Goal: Complete application form: Complete application form

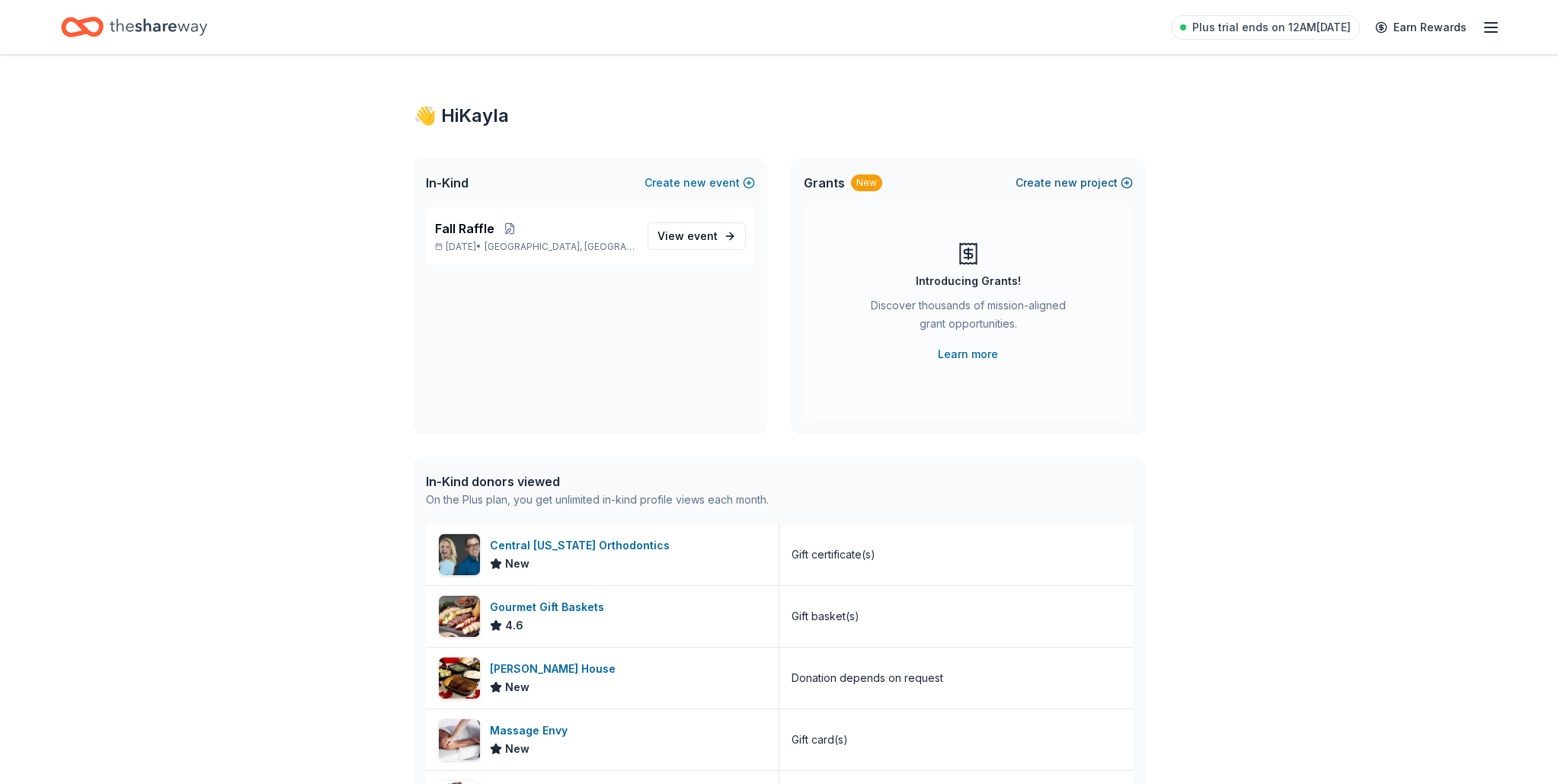
click at [1072, 187] on span "new" at bounding box center [1066, 183] width 23 height 18
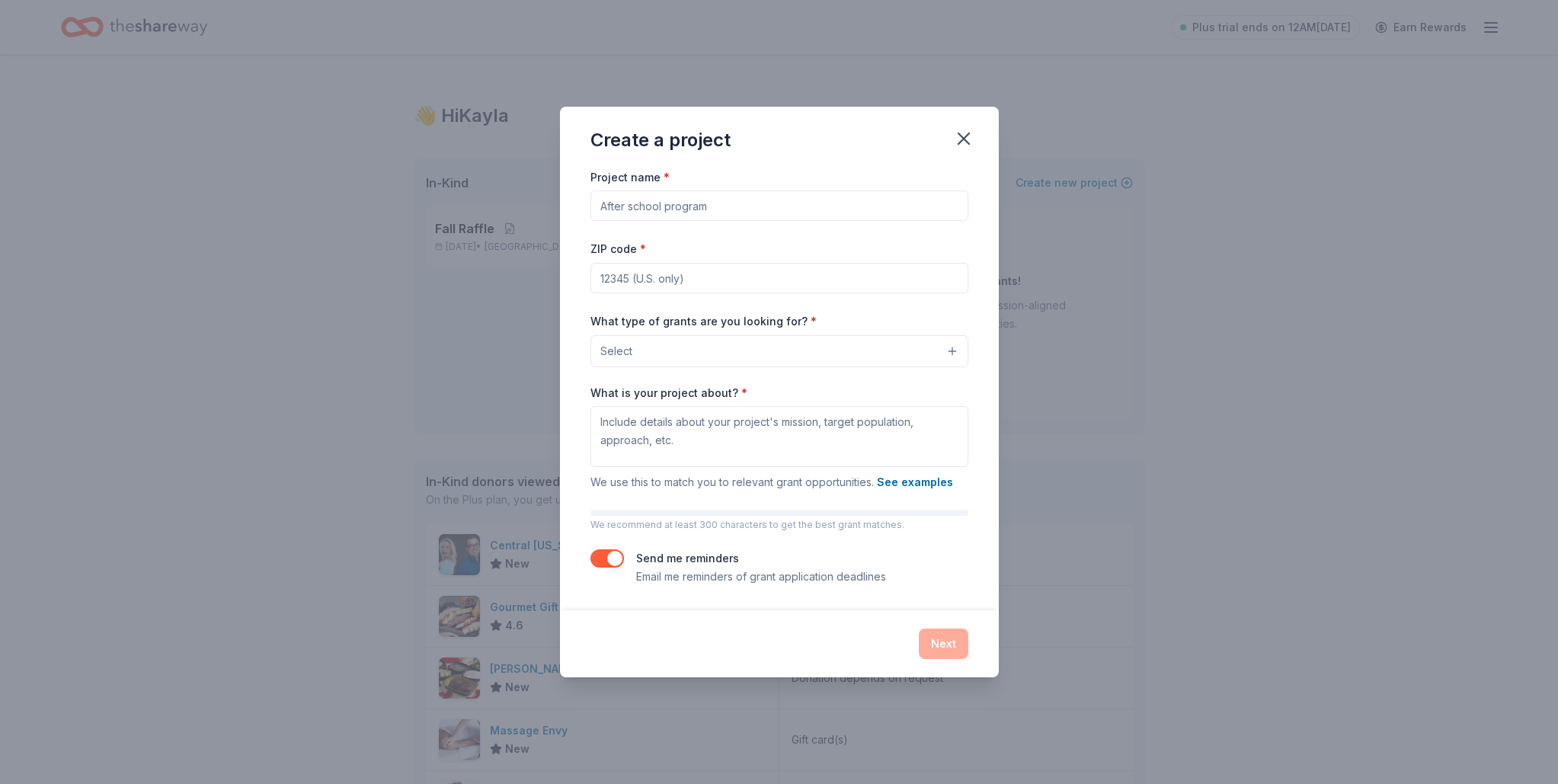
drag, startPoint x: 973, startPoint y: 138, endPoint x: 993, endPoint y: 135, distance: 20.2
click at [973, 138] on icon "button" at bounding box center [963, 138] width 21 height 21
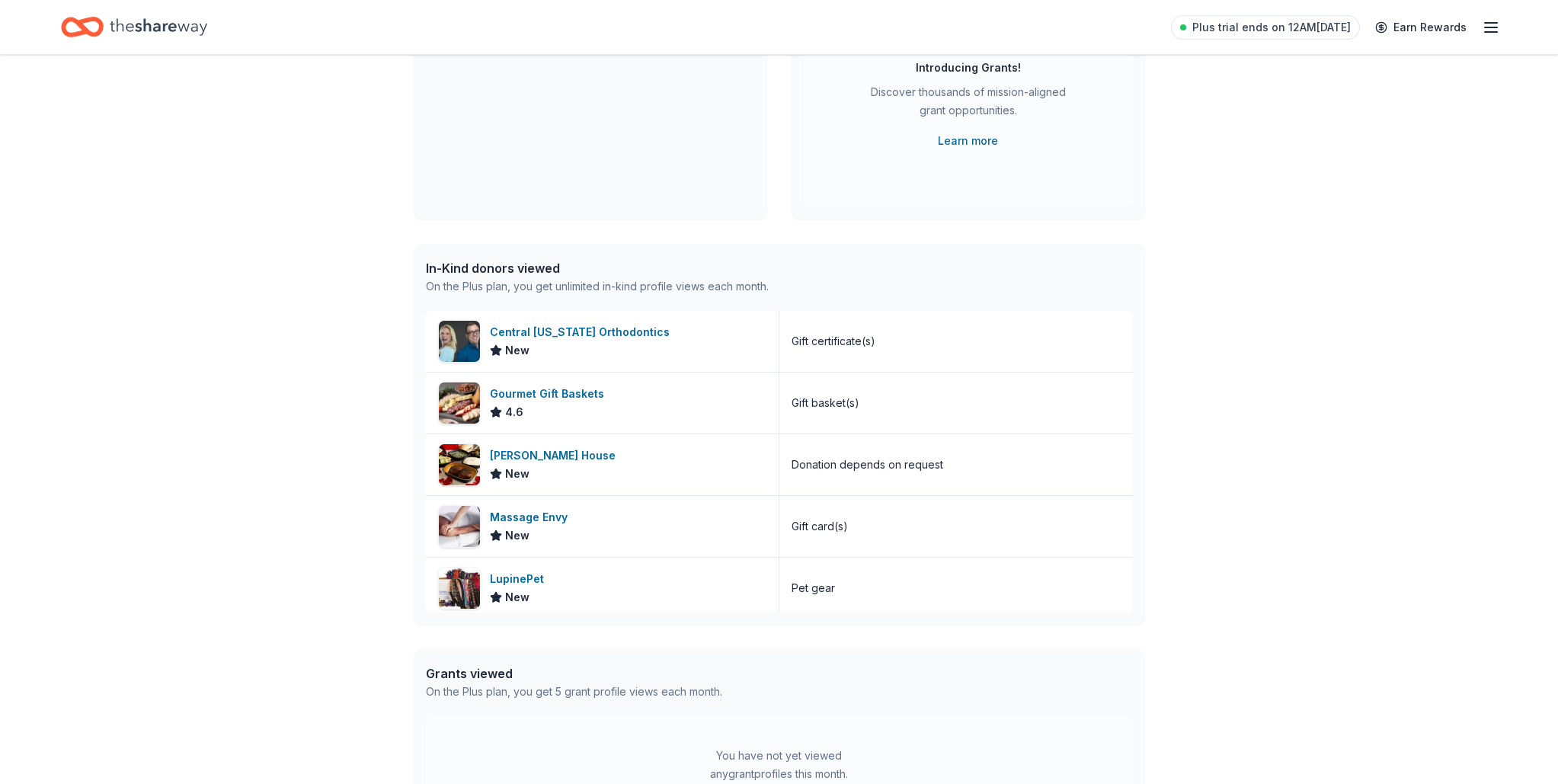
scroll to position [229, 0]
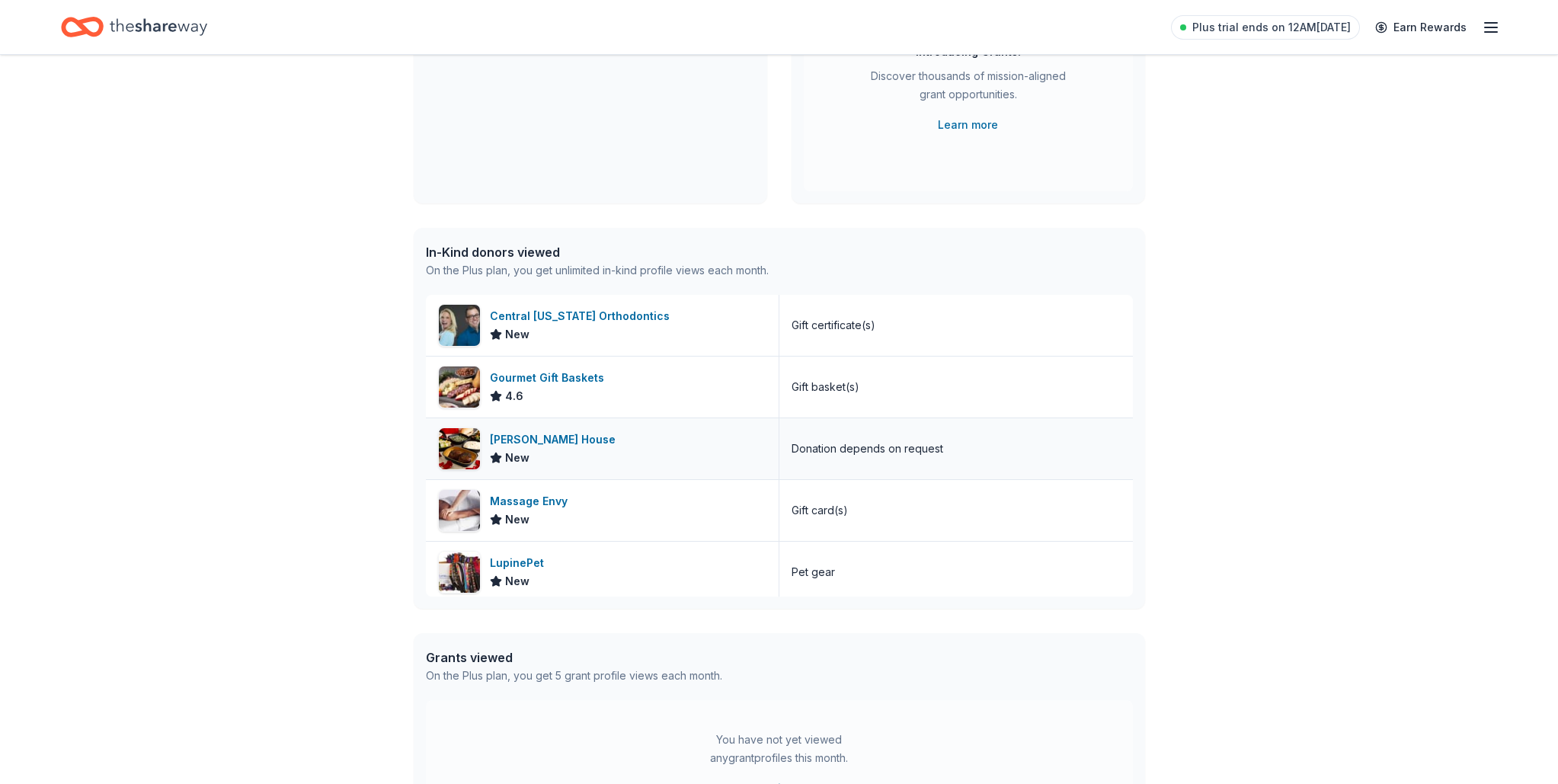
click at [584, 433] on div "Ruth's Chris Steak House" at bounding box center [555, 439] width 131 height 18
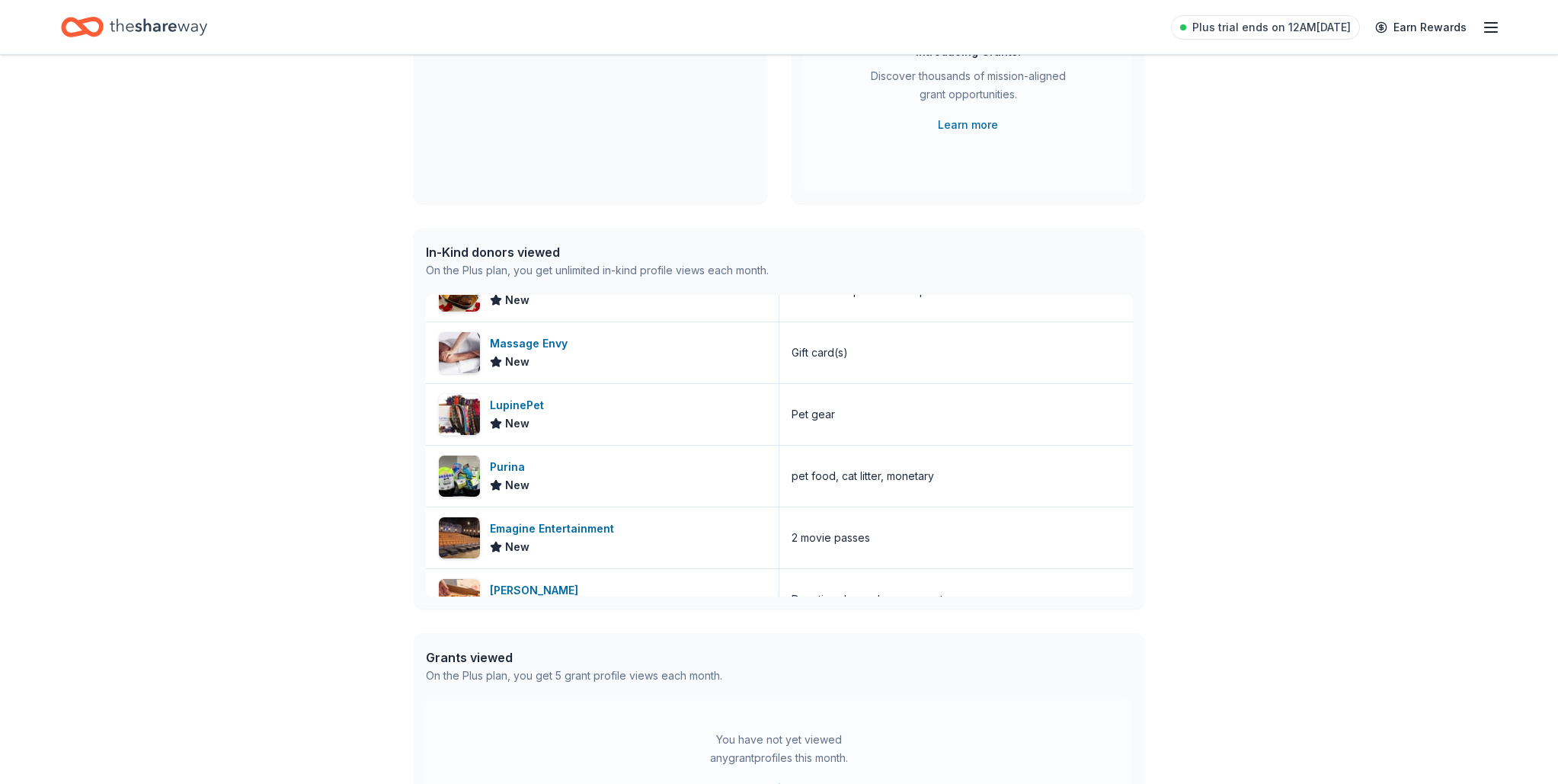
scroll to position [161, 0]
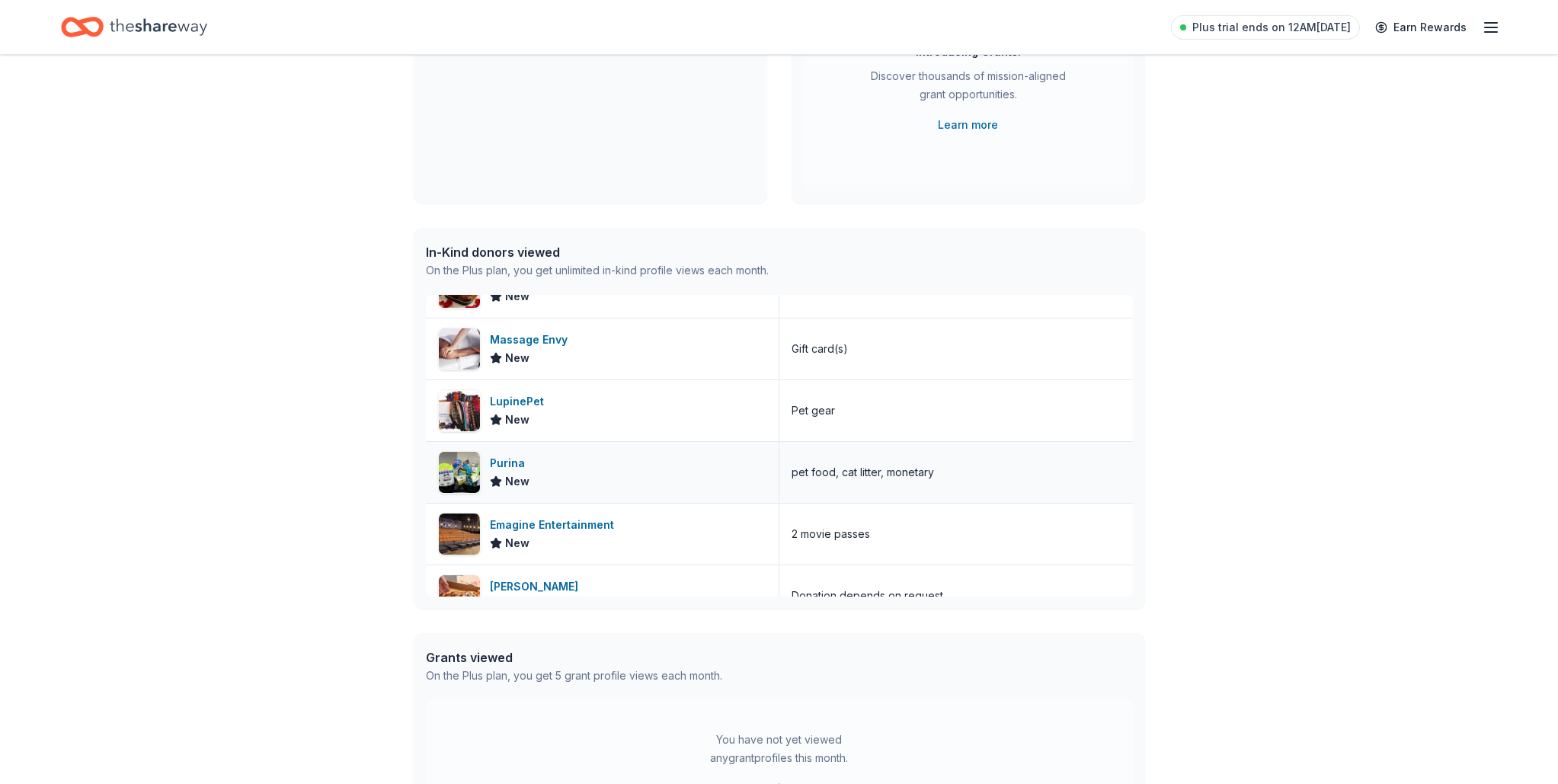
click at [519, 462] on div "Purina" at bounding box center [510, 462] width 41 height 18
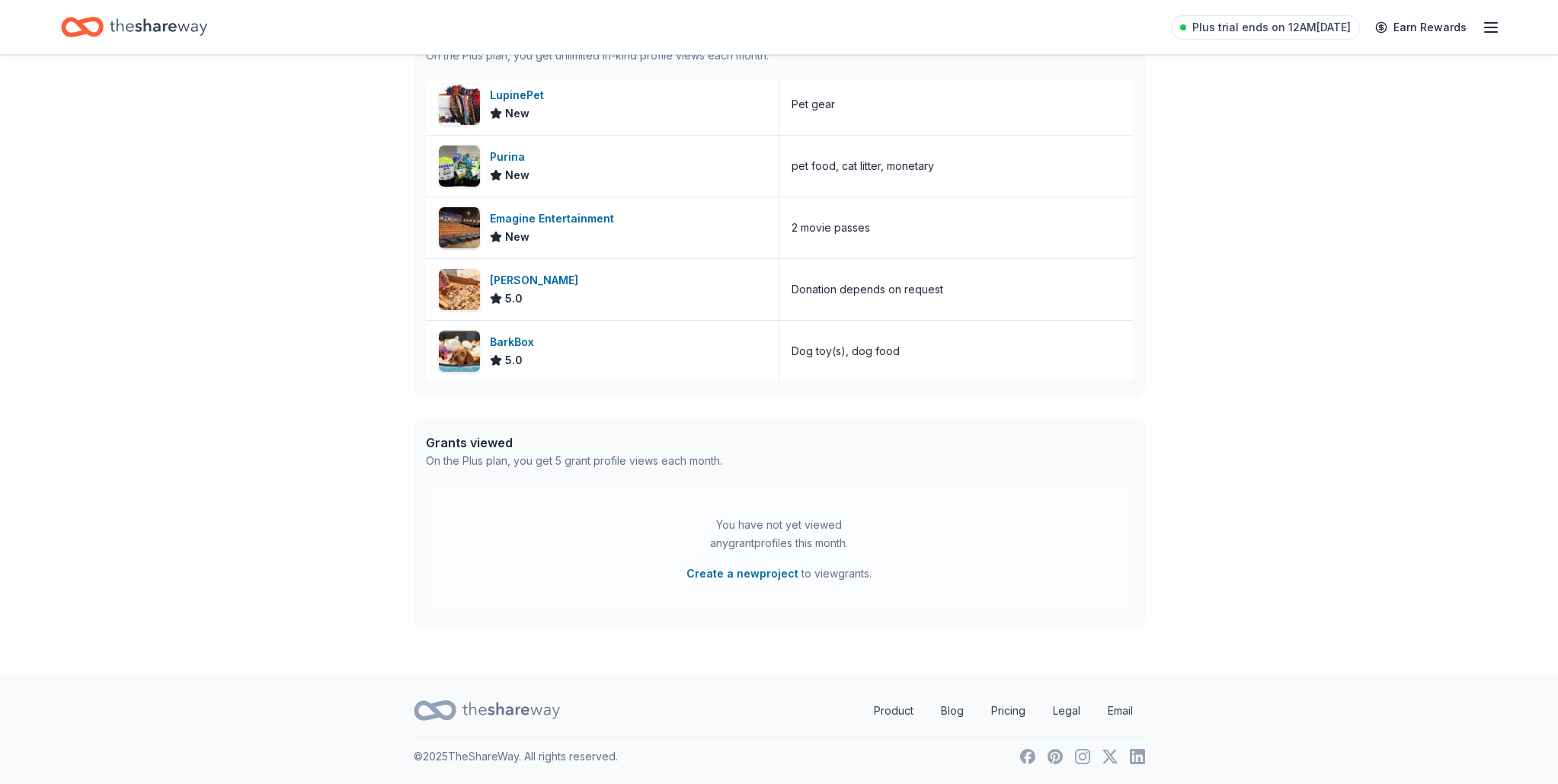
scroll to position [0, 0]
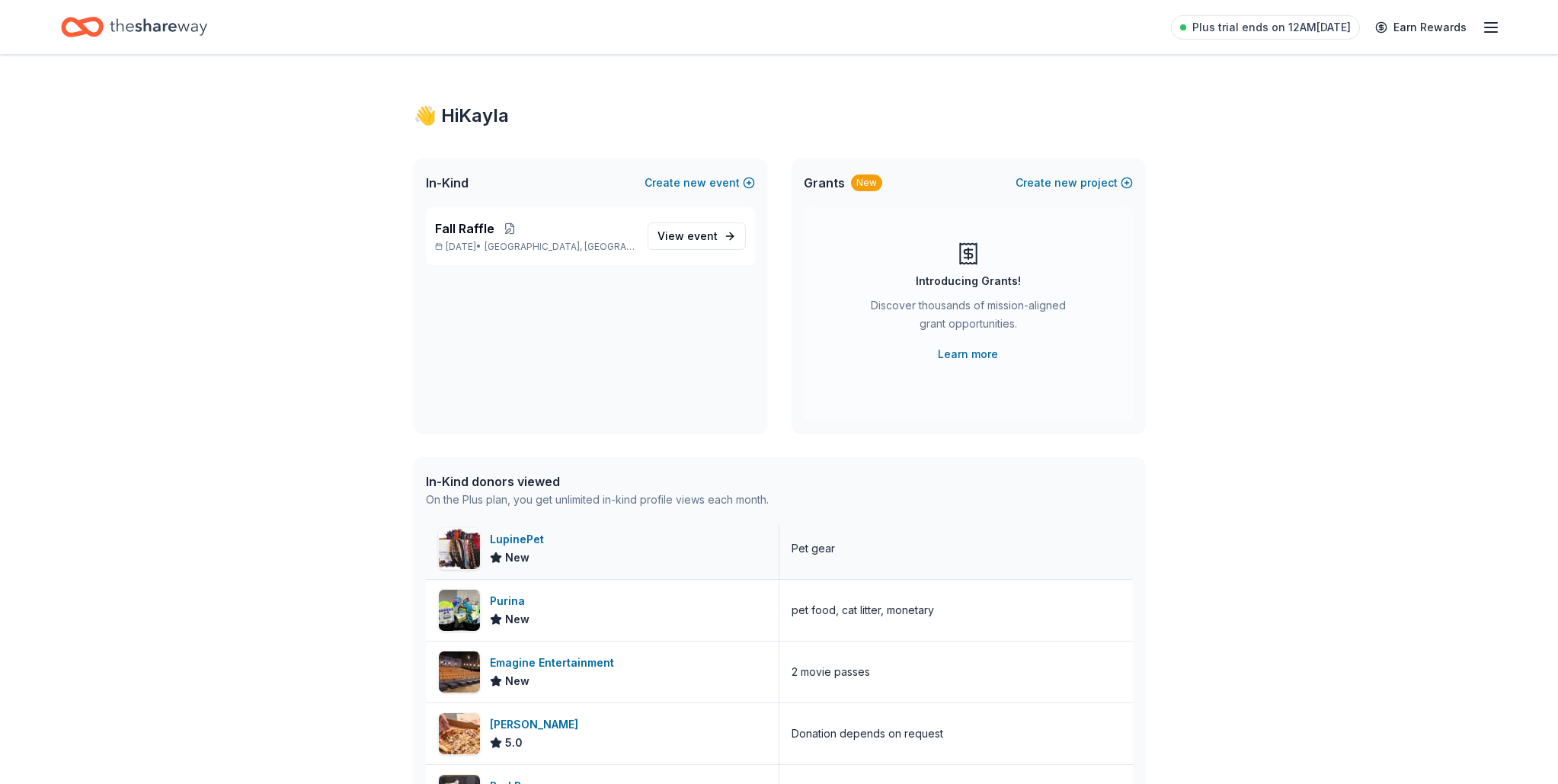
click at [561, 555] on div "LupinePet New" at bounding box center [602, 548] width 353 height 61
click at [1486, 30] on icon "button" at bounding box center [1491, 26] width 18 height 18
click at [1104, 124] on div "👋 Hi Kayla" at bounding box center [779, 115] width 731 height 25
click at [618, 230] on p "Fall Raffle" at bounding box center [535, 228] width 201 height 18
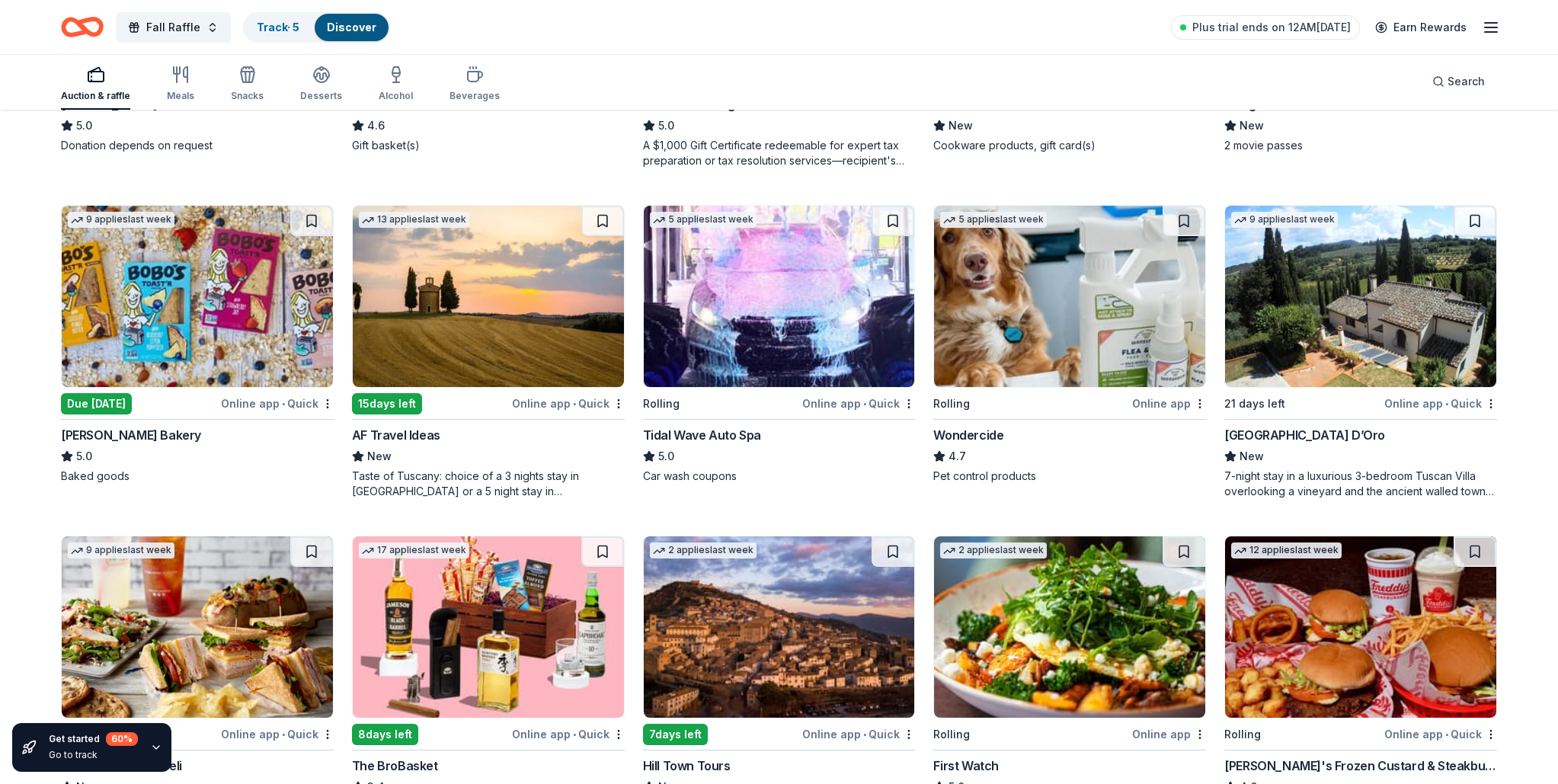
scroll to position [736, 0]
click at [1051, 293] on img at bounding box center [1070, 297] width 271 height 182
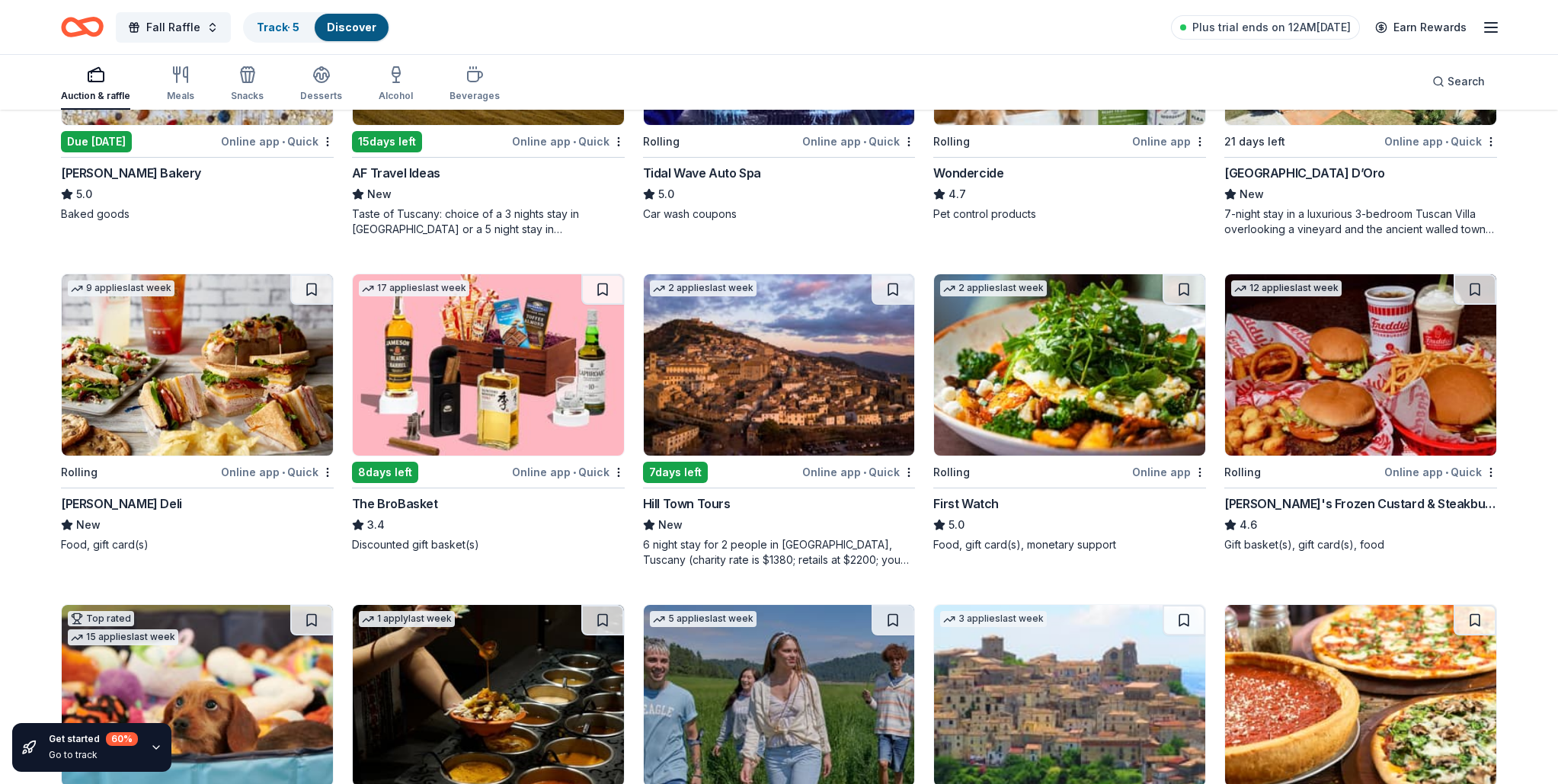
scroll to position [1014, 0]
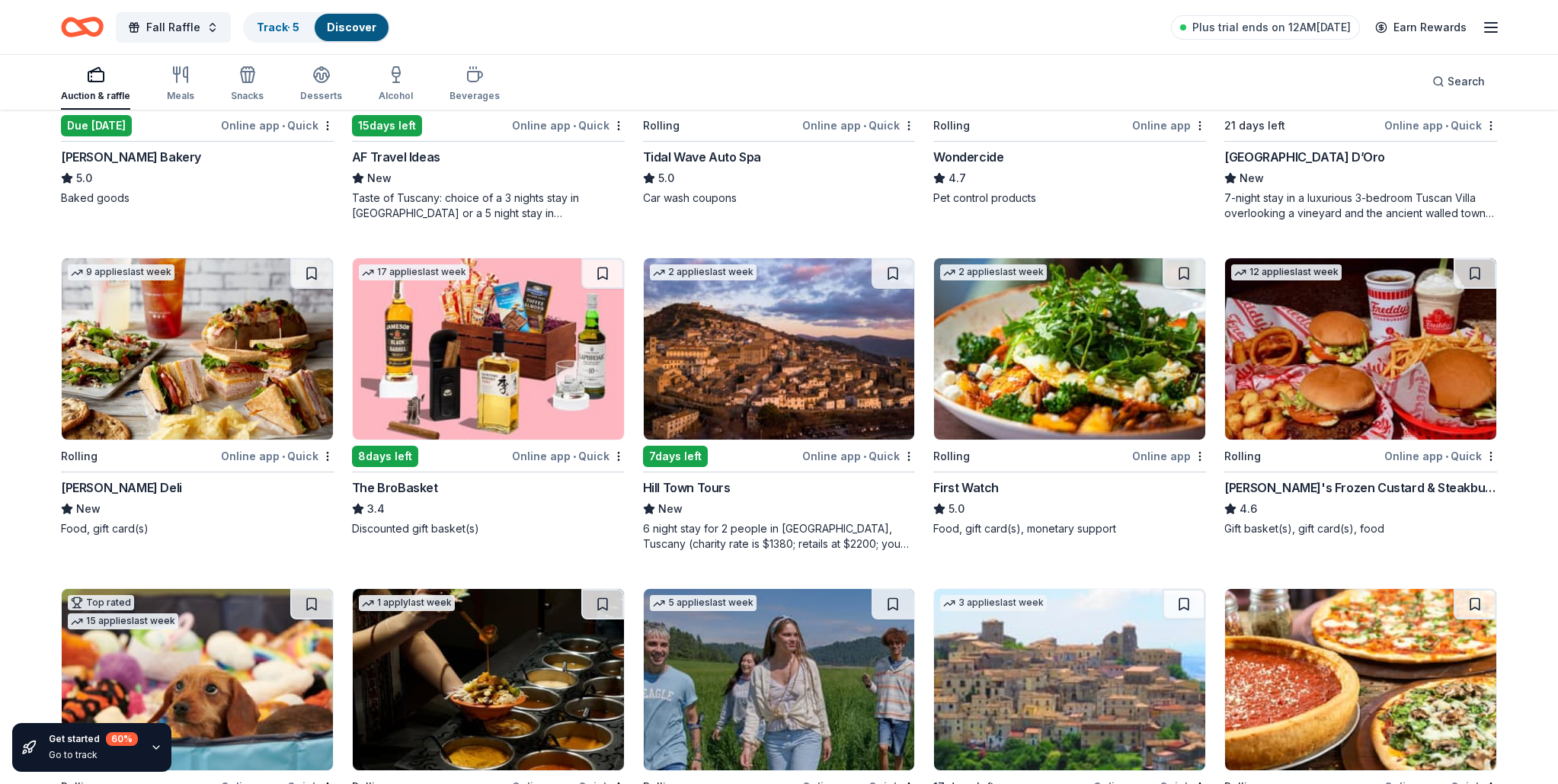
click at [231, 352] on img at bounding box center [197, 349] width 271 height 182
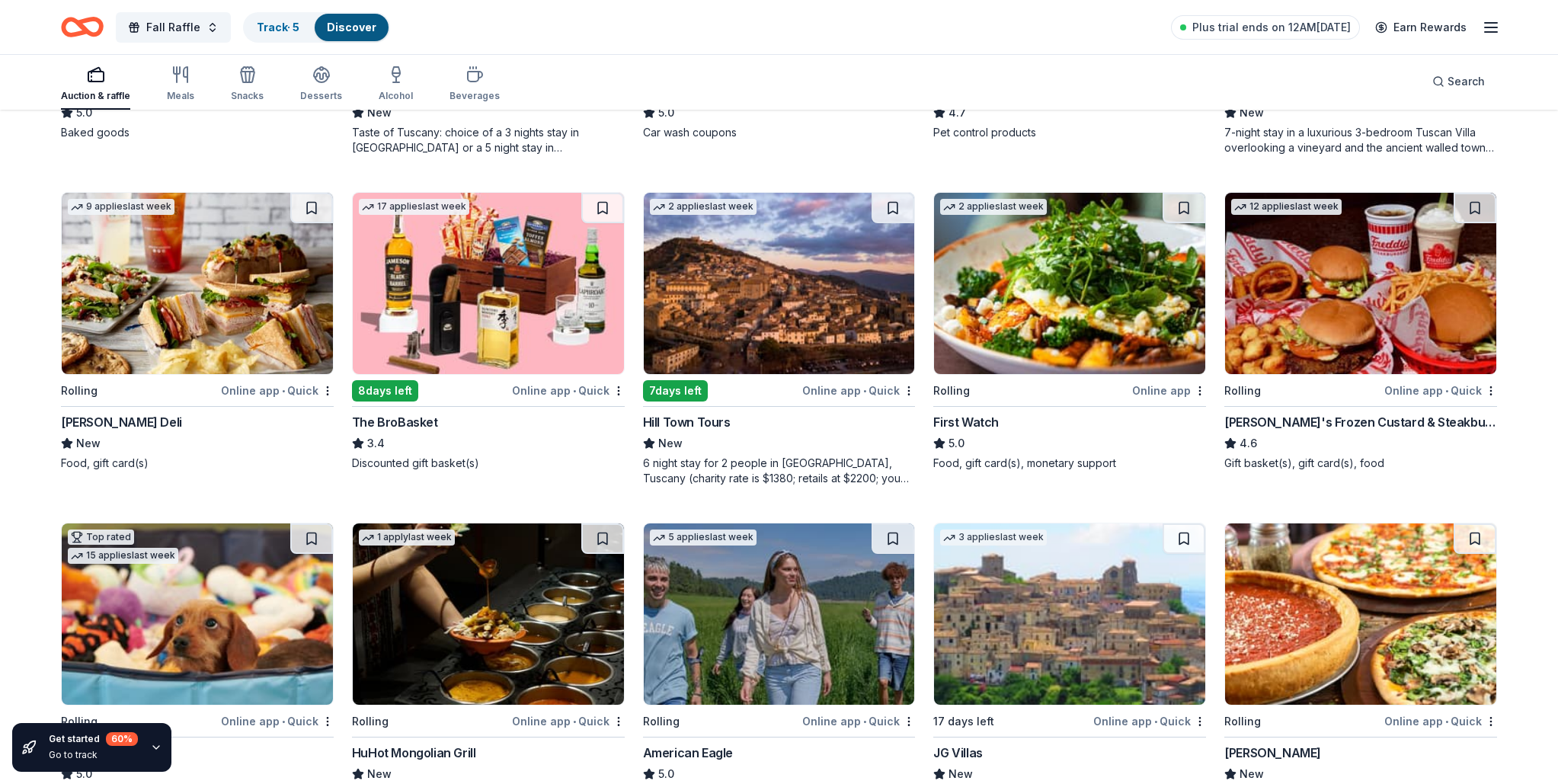
scroll to position [1084, 0]
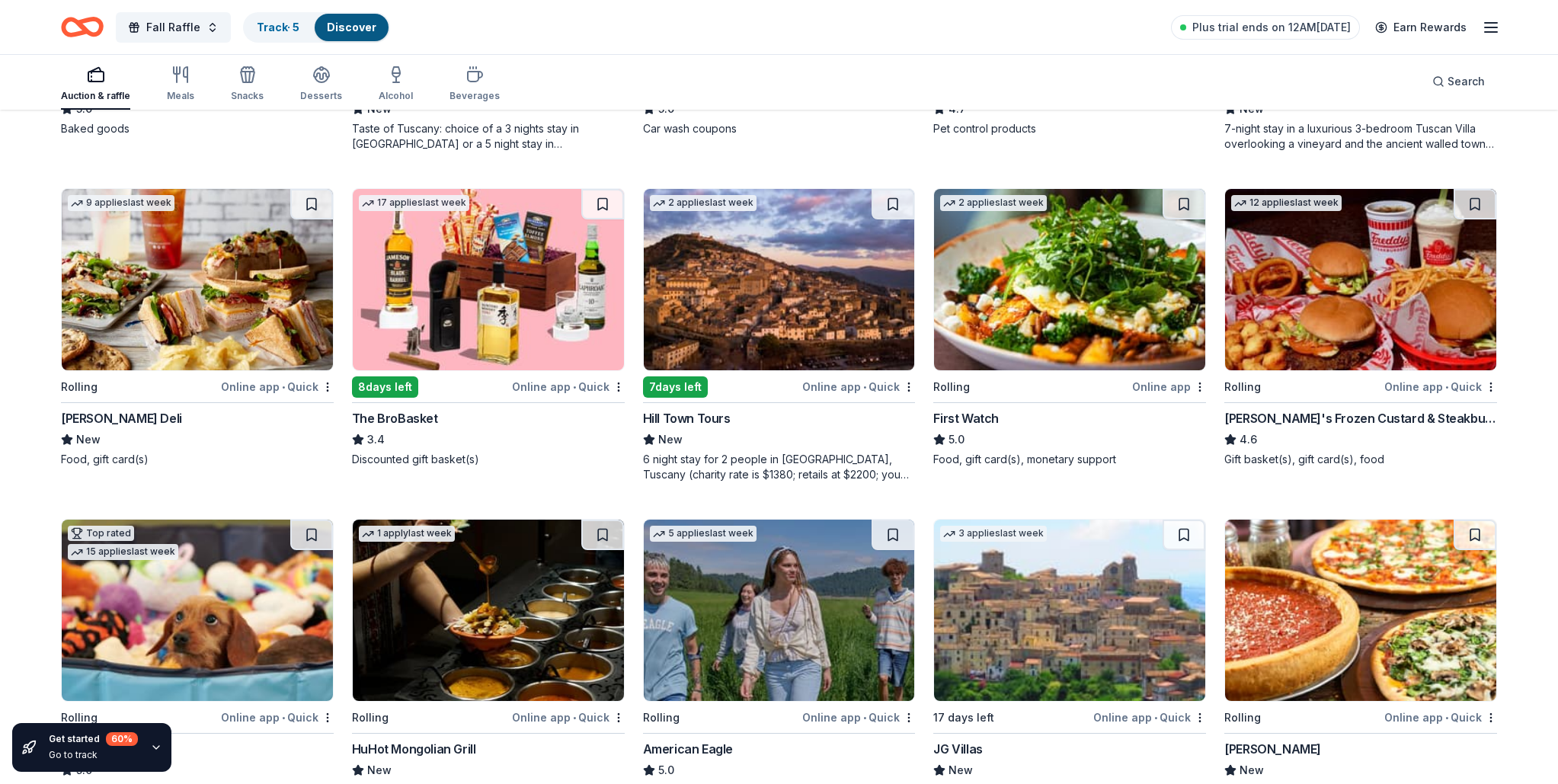
click at [1348, 247] on img at bounding box center [1361, 279] width 271 height 182
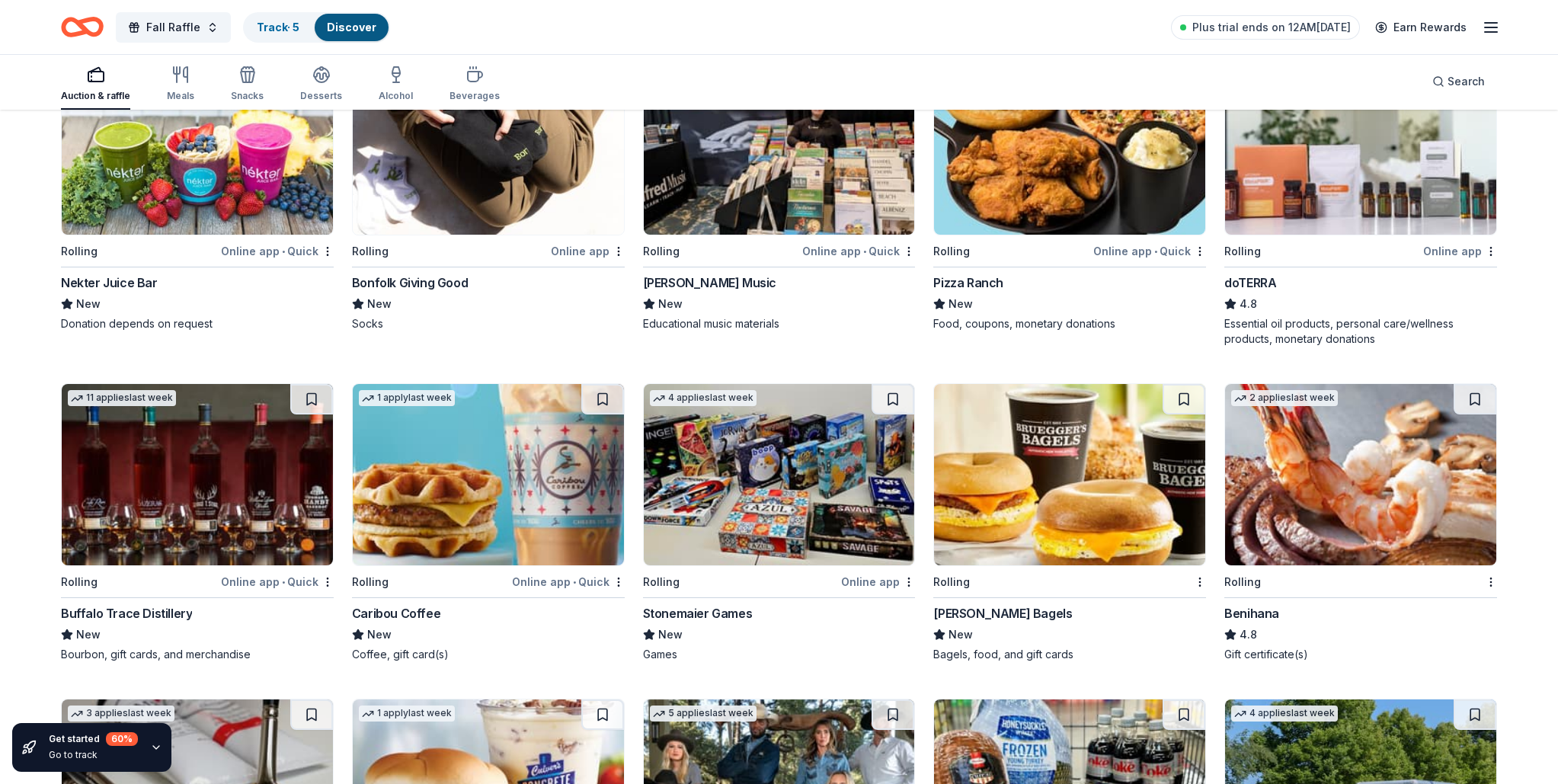
scroll to position [2214, 0]
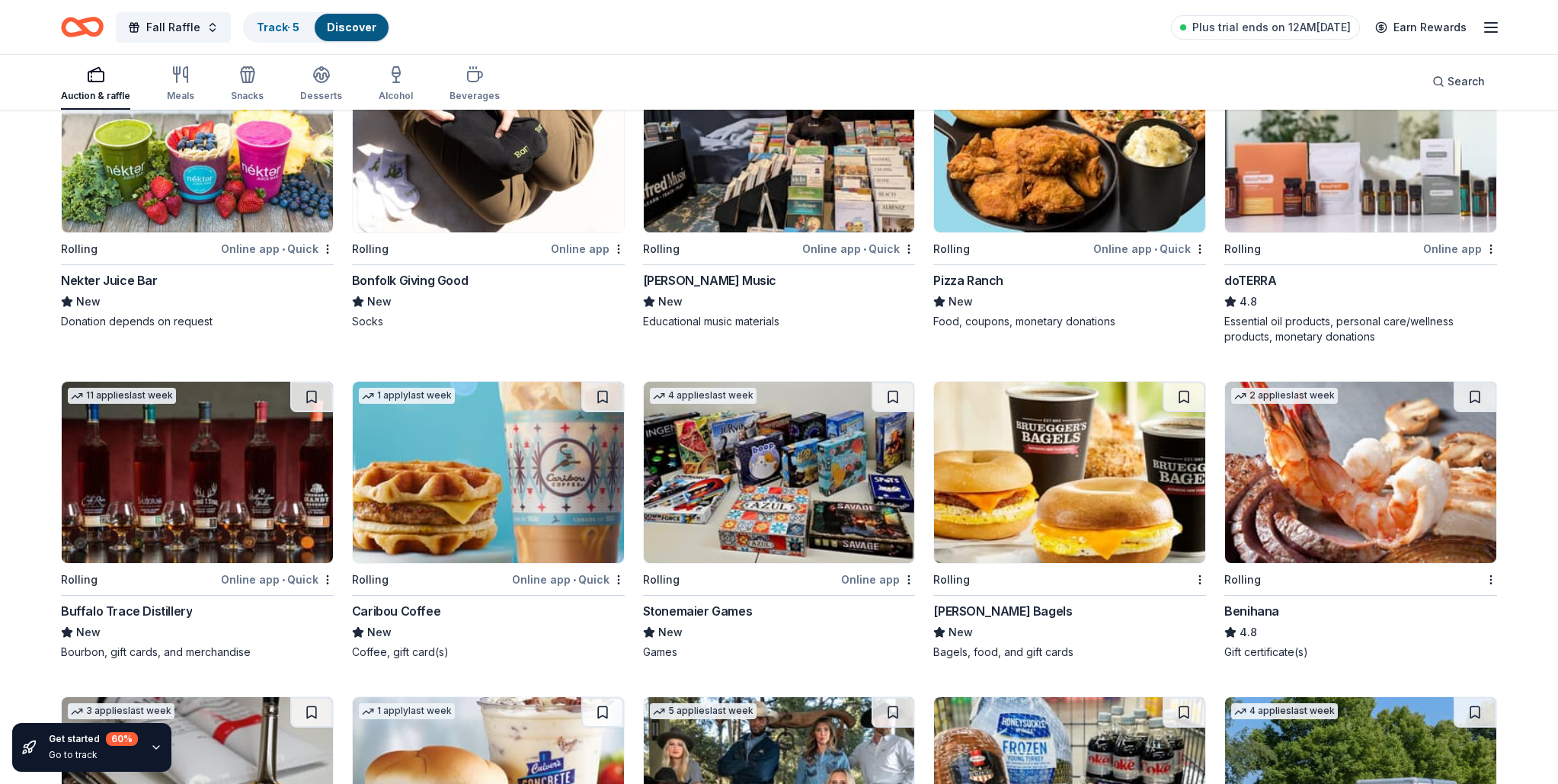
click at [712, 492] on img at bounding box center [780, 472] width 271 height 182
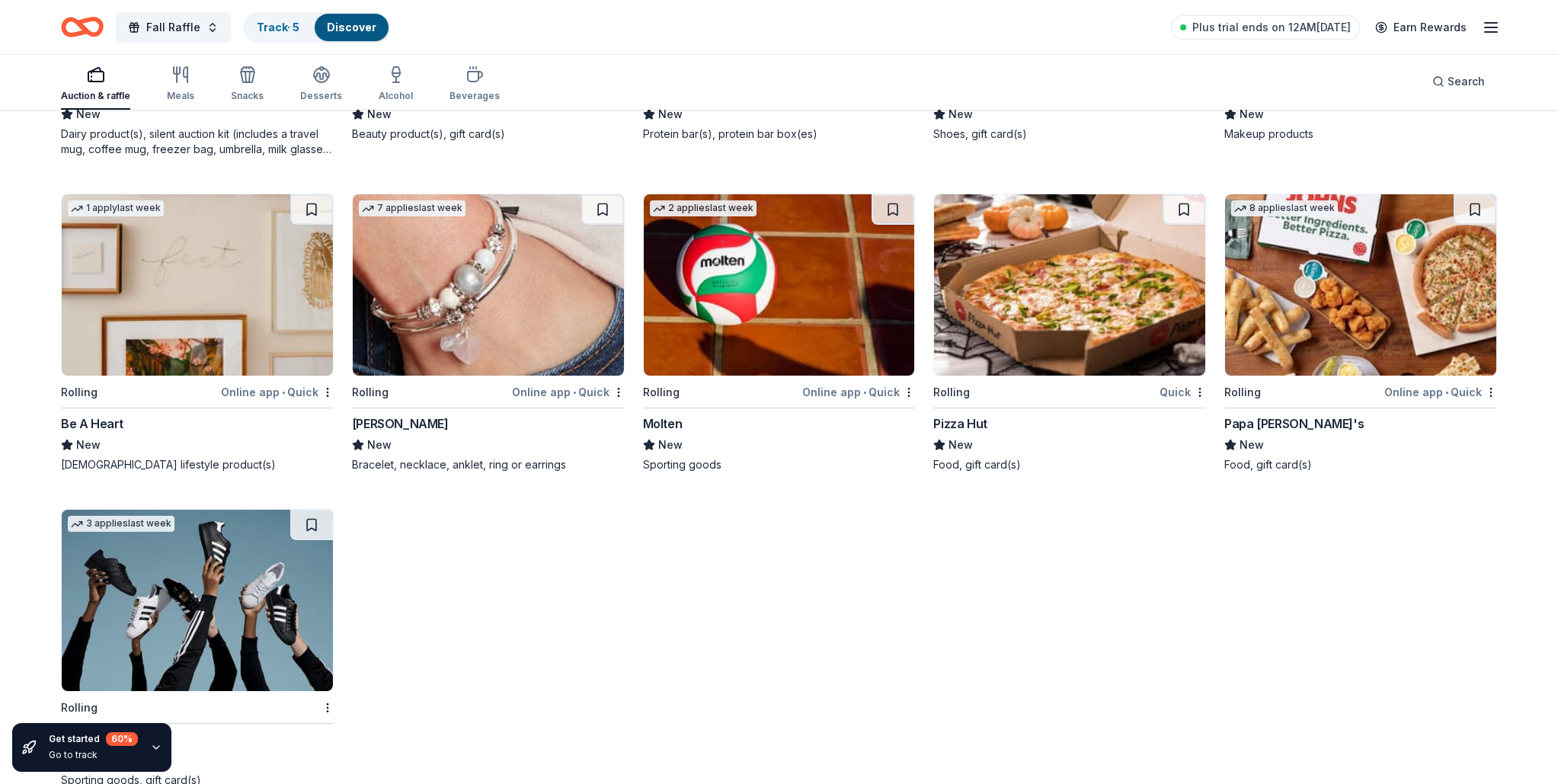
scroll to position [8234, 0]
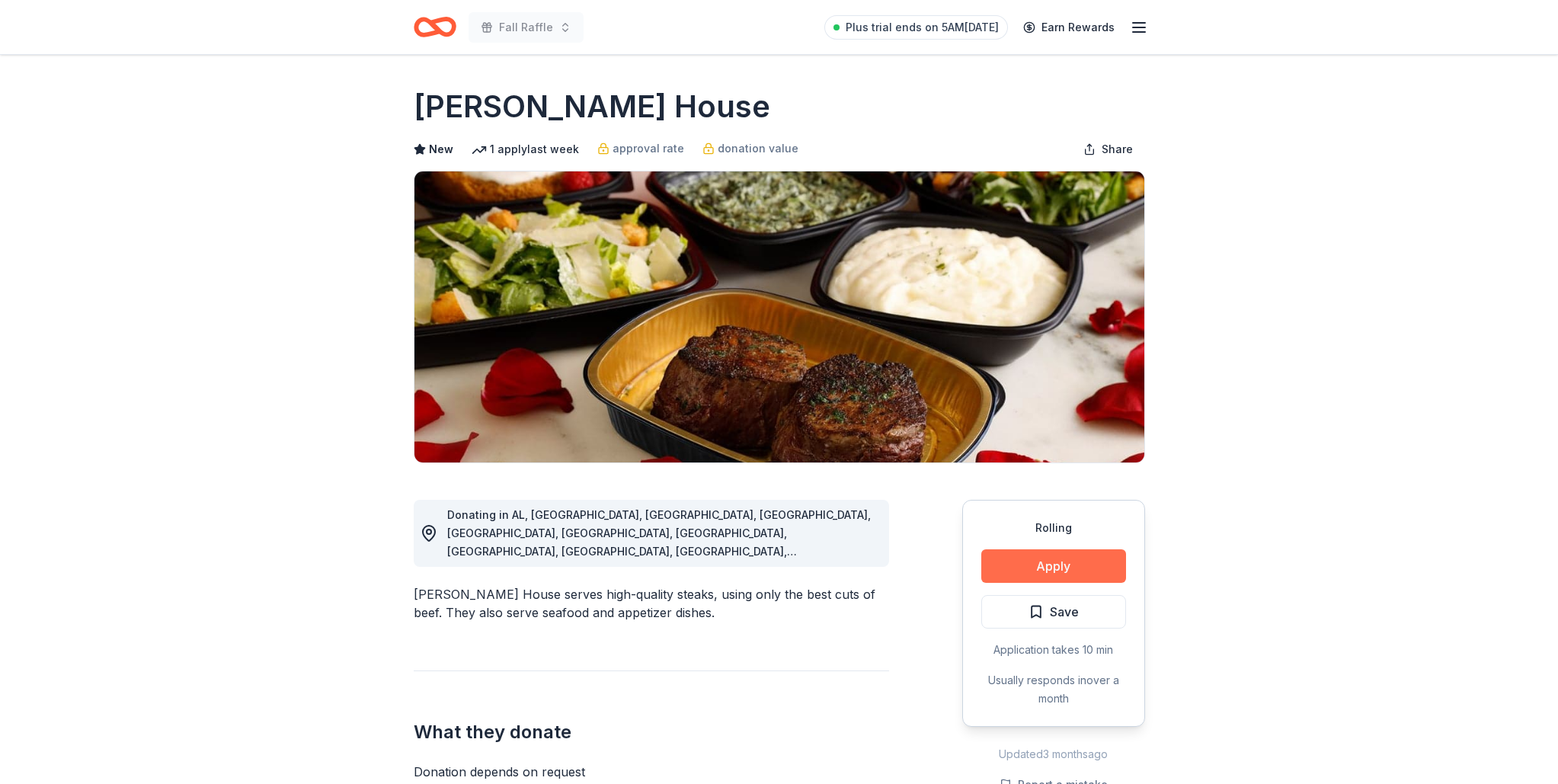
click at [1038, 555] on button "Apply" at bounding box center [1054, 566] width 145 height 33
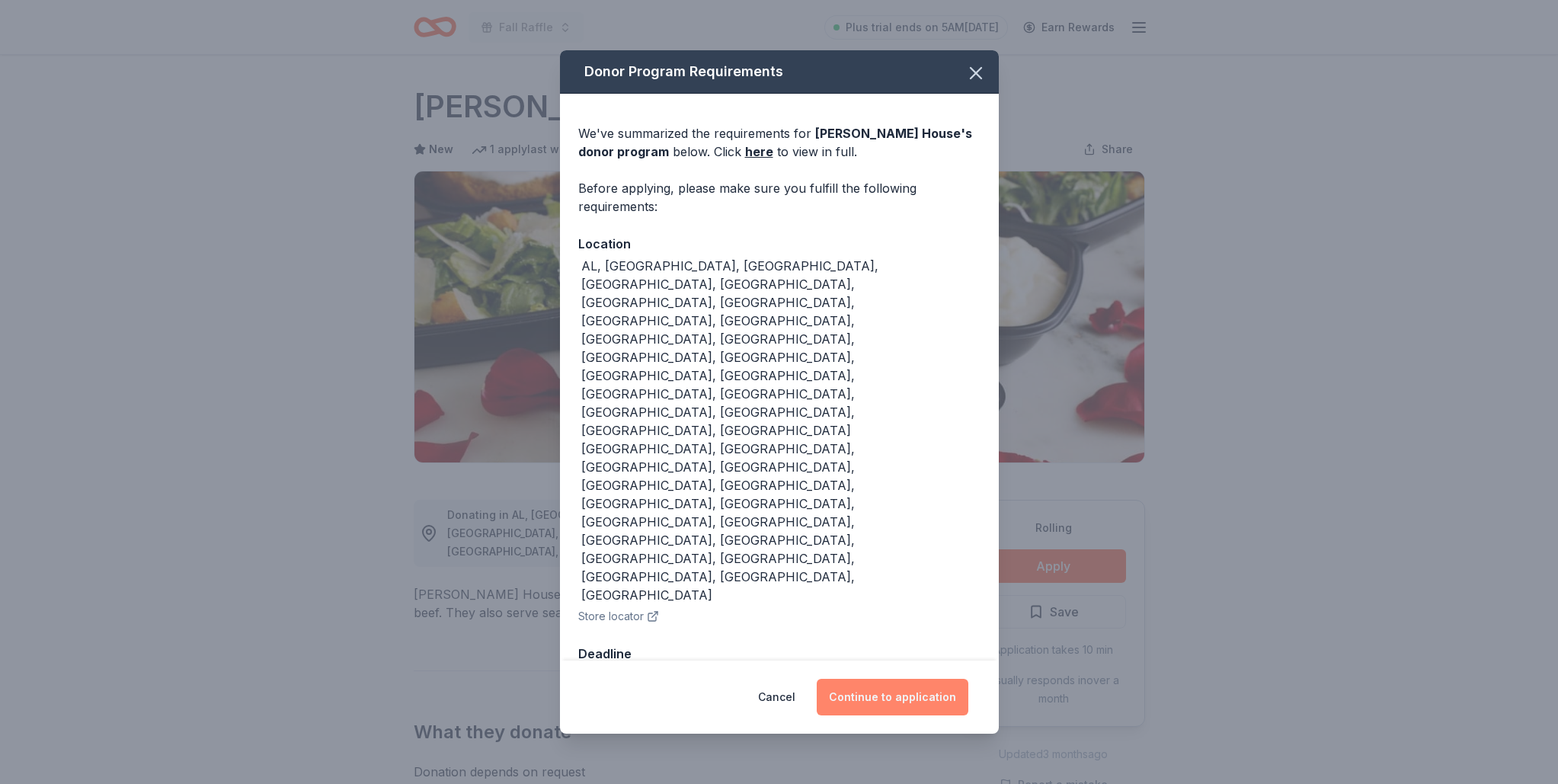
click at [922, 679] on button "Continue to application" at bounding box center [892, 697] width 152 height 37
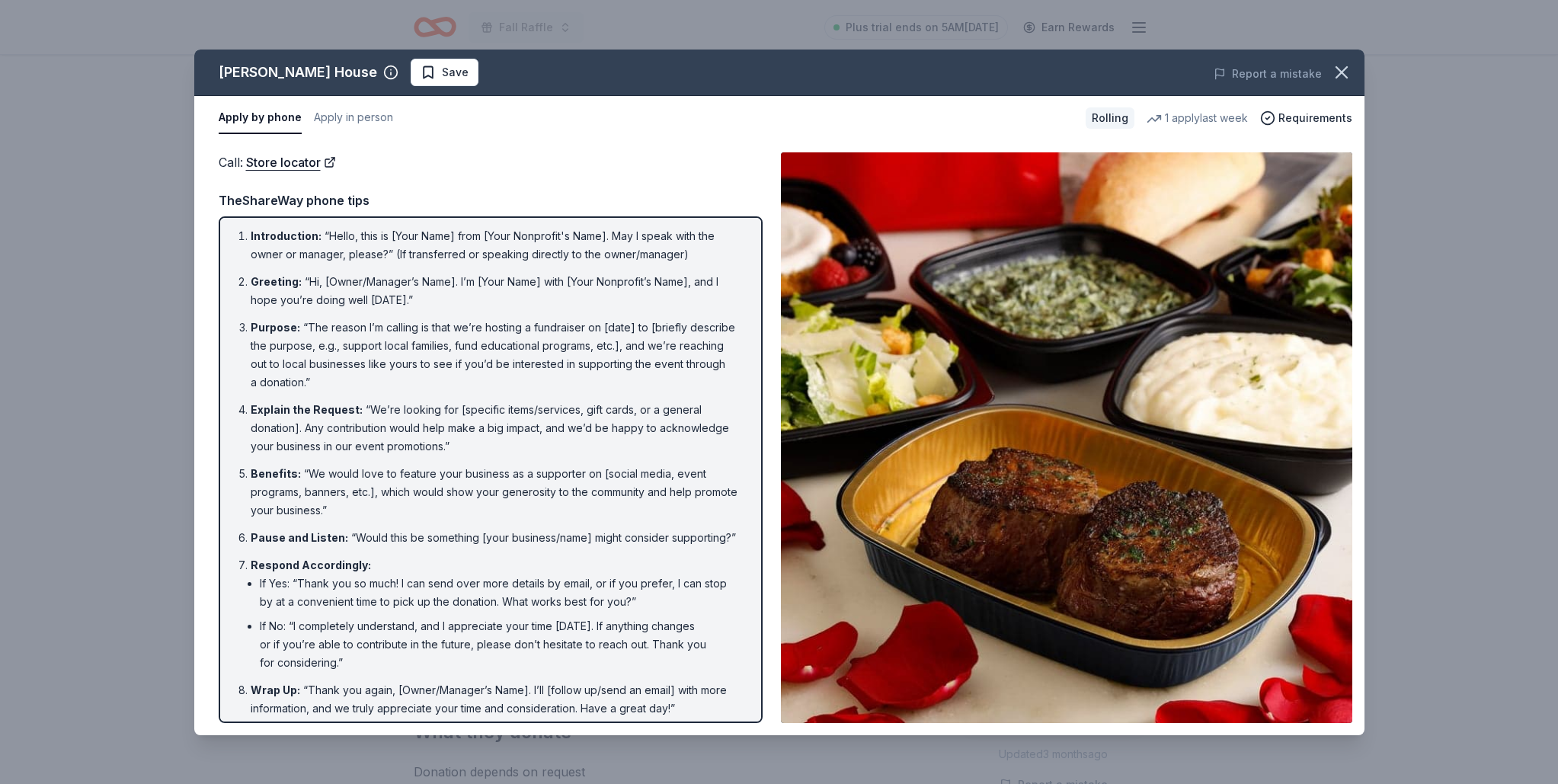
scroll to position [12, 0]
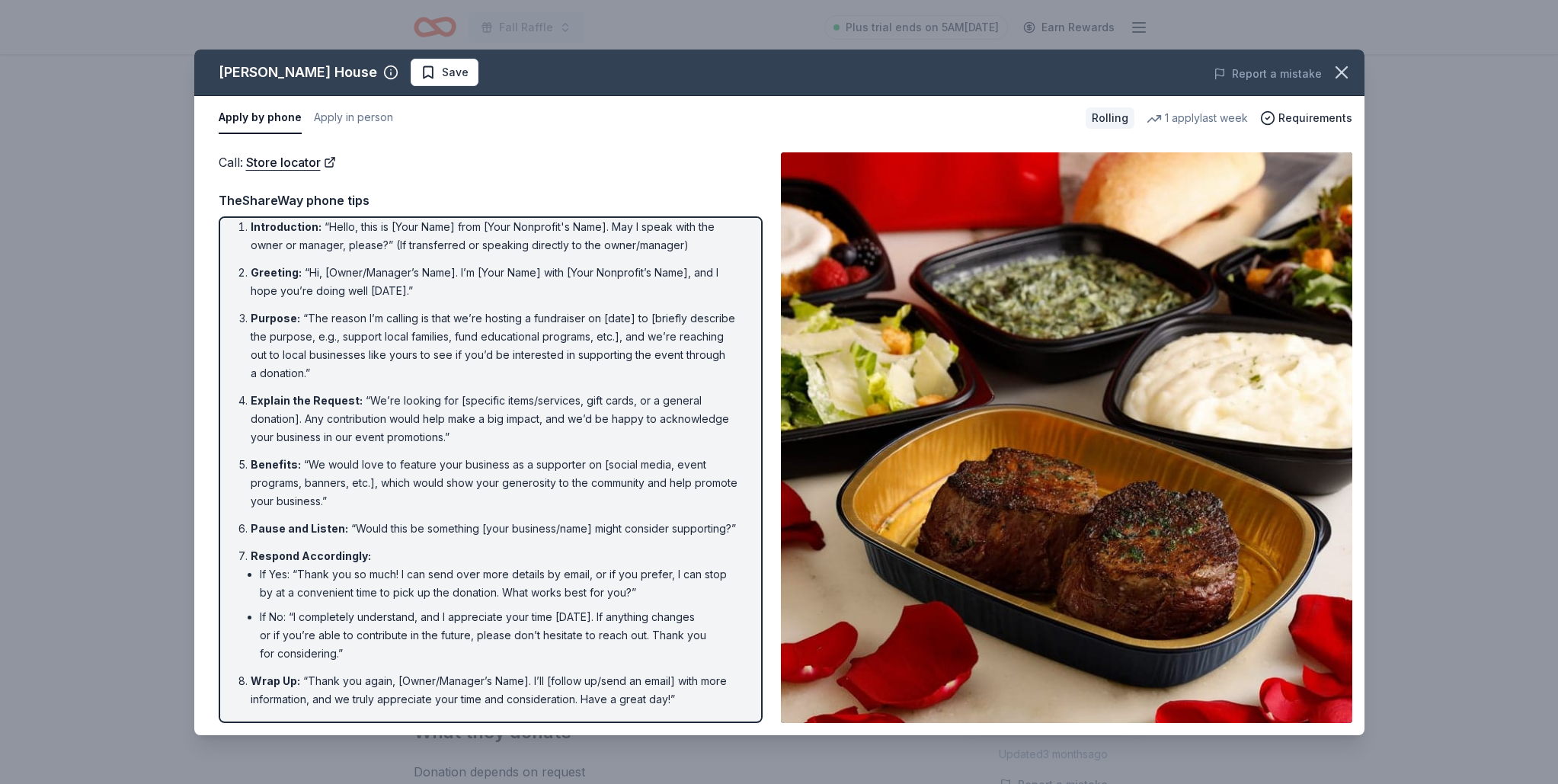
drag, startPoint x: 252, startPoint y: 225, endPoint x: 357, endPoint y: 240, distance: 106.1
click at [435, 253] on li "Introduction : “Hello, this is [Your Name] from [Your Nonprofit's Name]. May I …" at bounding box center [495, 235] width 489 height 37
click at [259, 227] on span "Introduction :" at bounding box center [286, 226] width 71 height 13
drag, startPoint x: 245, startPoint y: 226, endPoint x: 380, endPoint y: 257, distance: 138.5
click at [390, 252] on li "Introduction : “Hello, this is [Your Name] from [Your Nonprofit's Name]. May I …" at bounding box center [495, 235] width 489 height 37
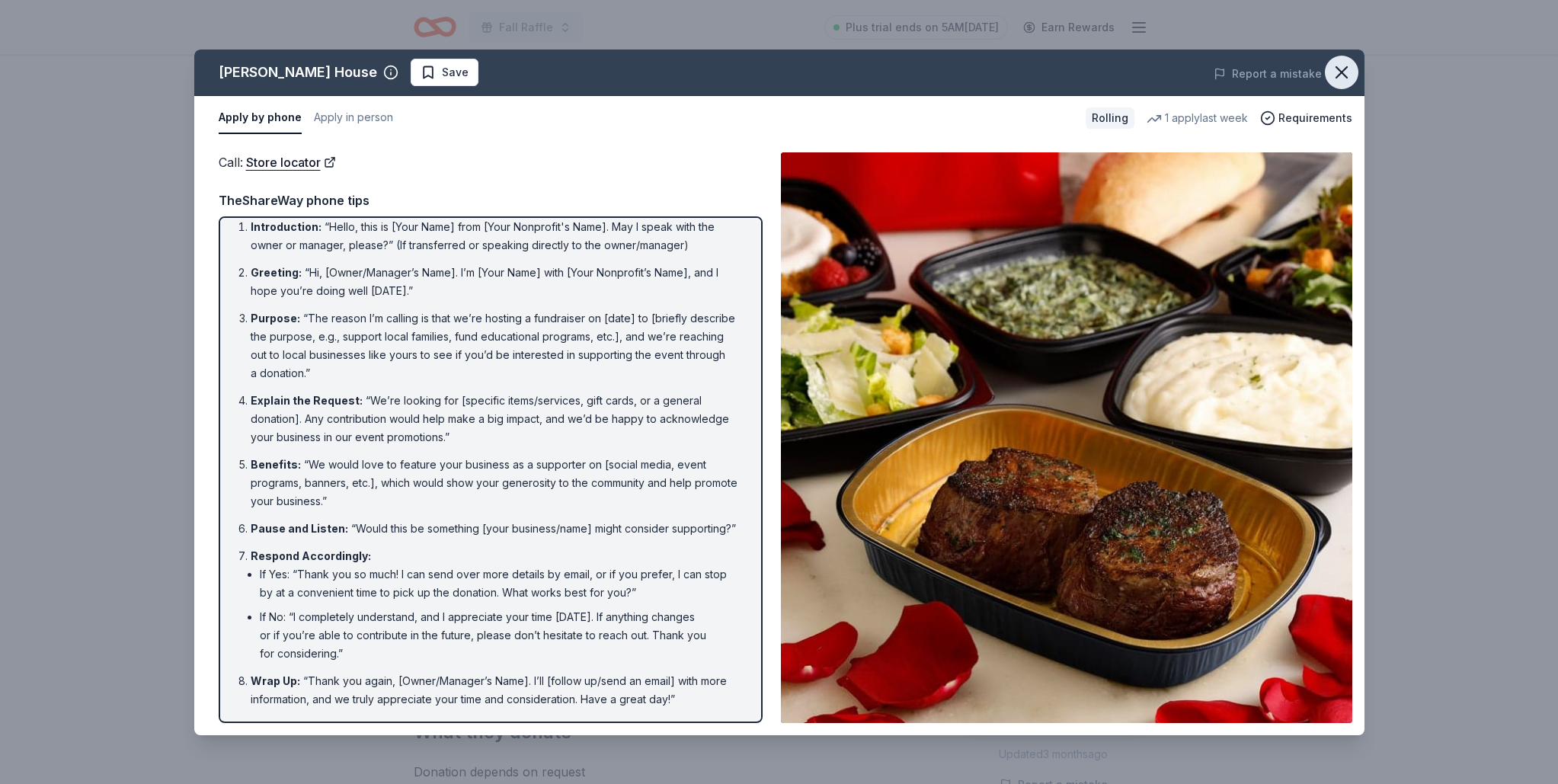
click at [1339, 66] on icon "button" at bounding box center [1341, 72] width 21 height 21
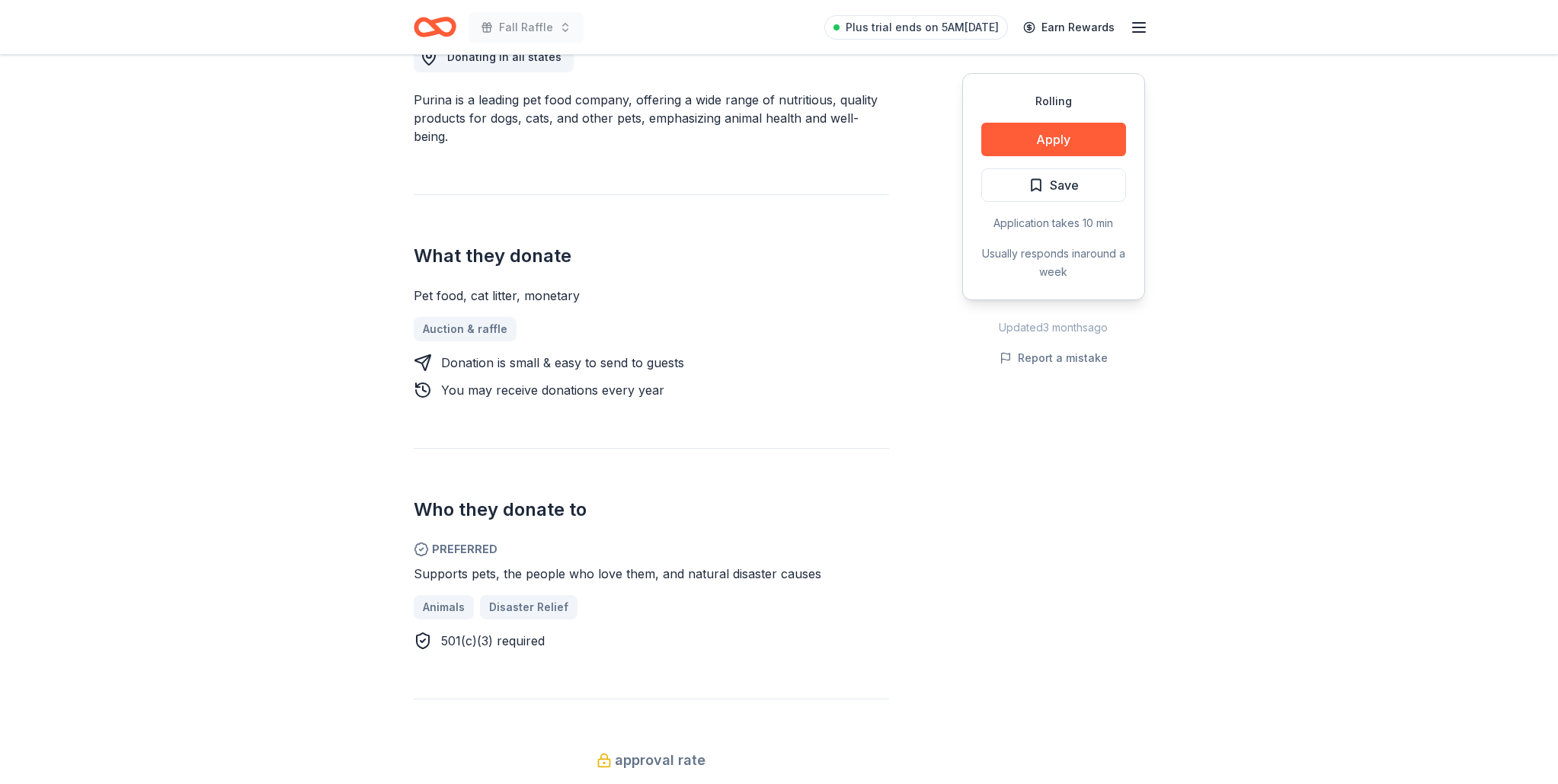
scroll to position [459, 0]
click at [1045, 132] on button "Apply" at bounding box center [1054, 139] width 145 height 33
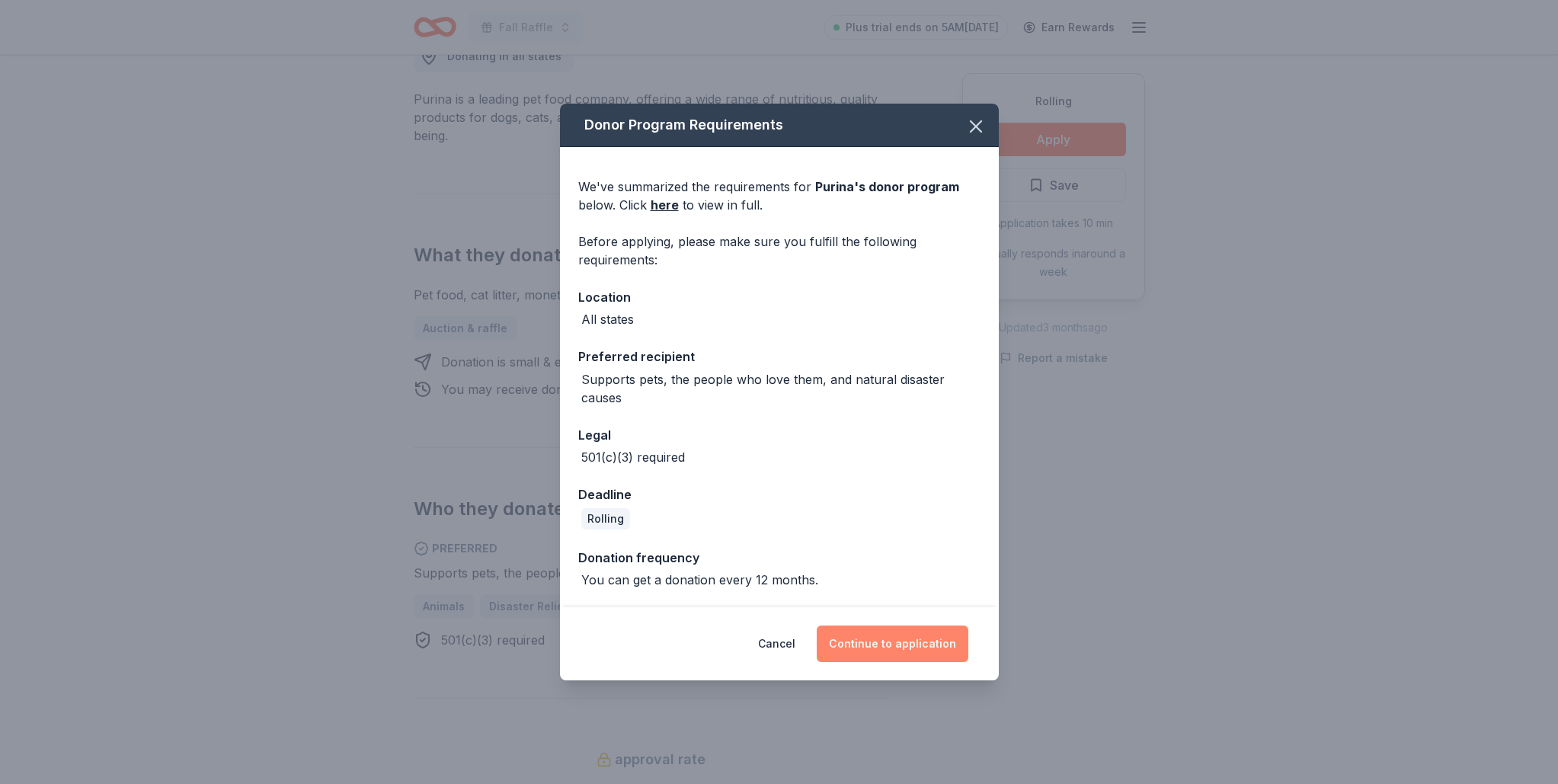
click at [840, 645] on button "Continue to application" at bounding box center [892, 643] width 152 height 37
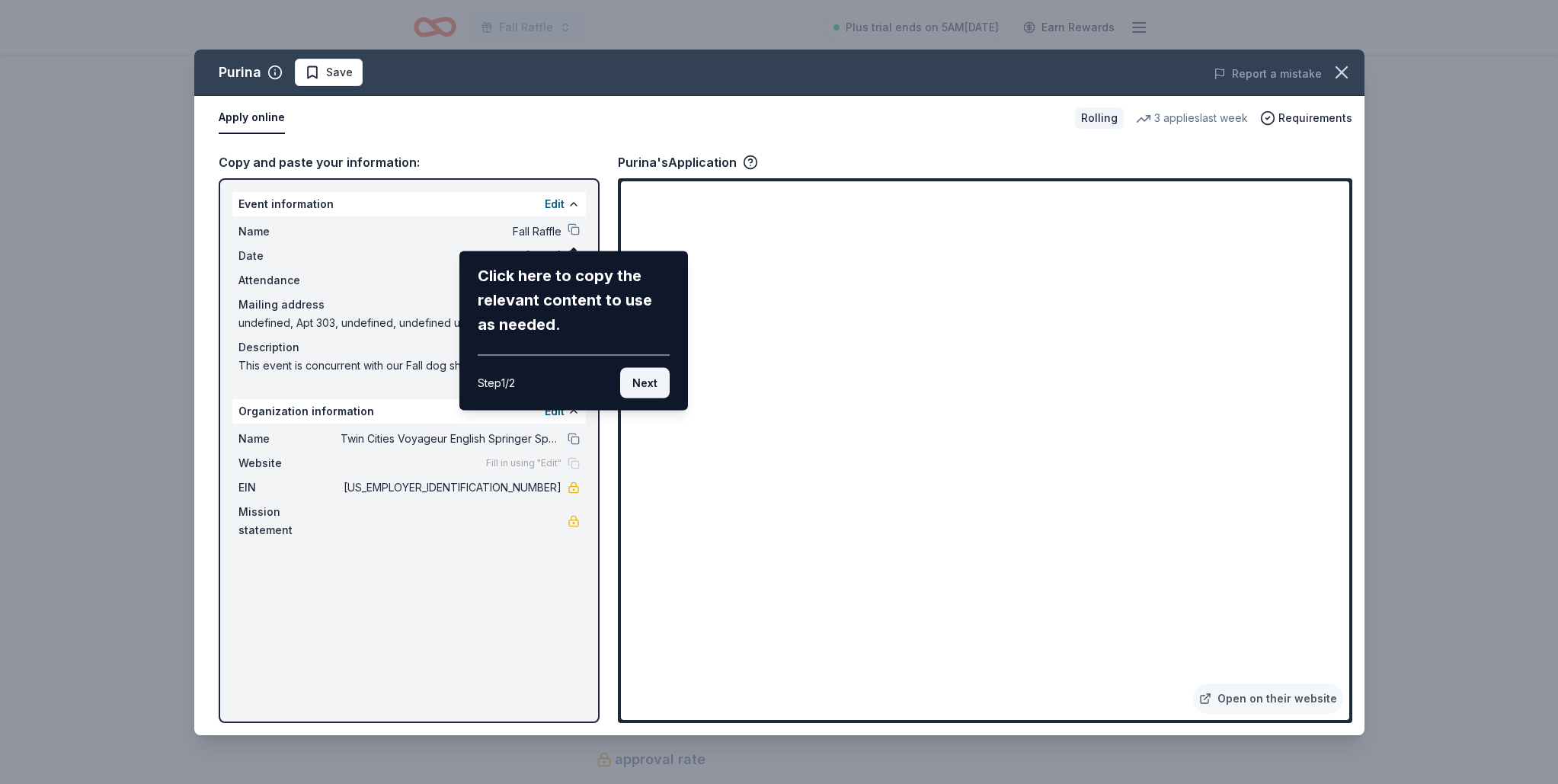
click at [637, 375] on button "Next" at bounding box center [645, 382] width 49 height 31
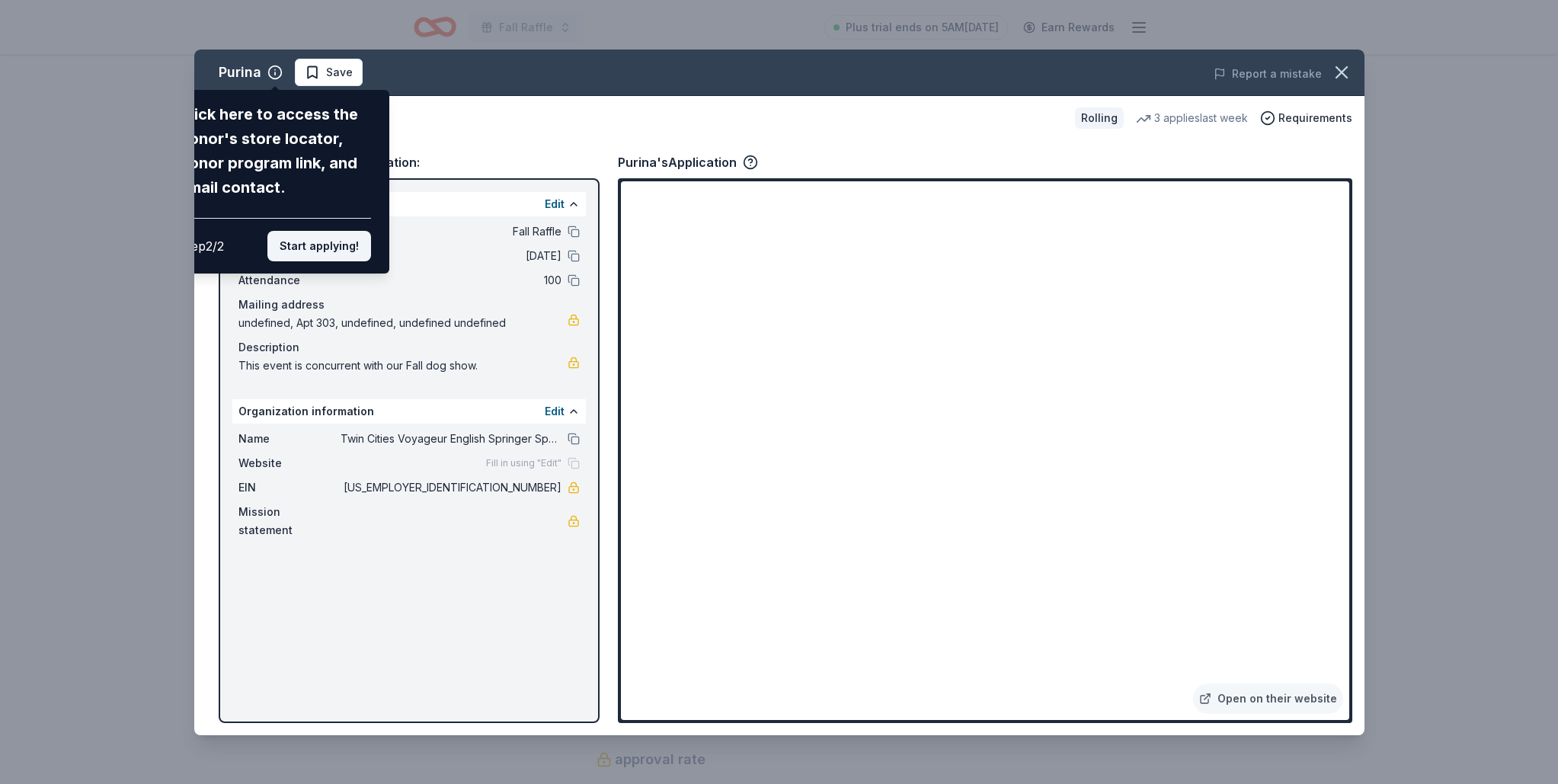
click at [325, 242] on button "Start applying!" at bounding box center [318, 247] width 103 height 31
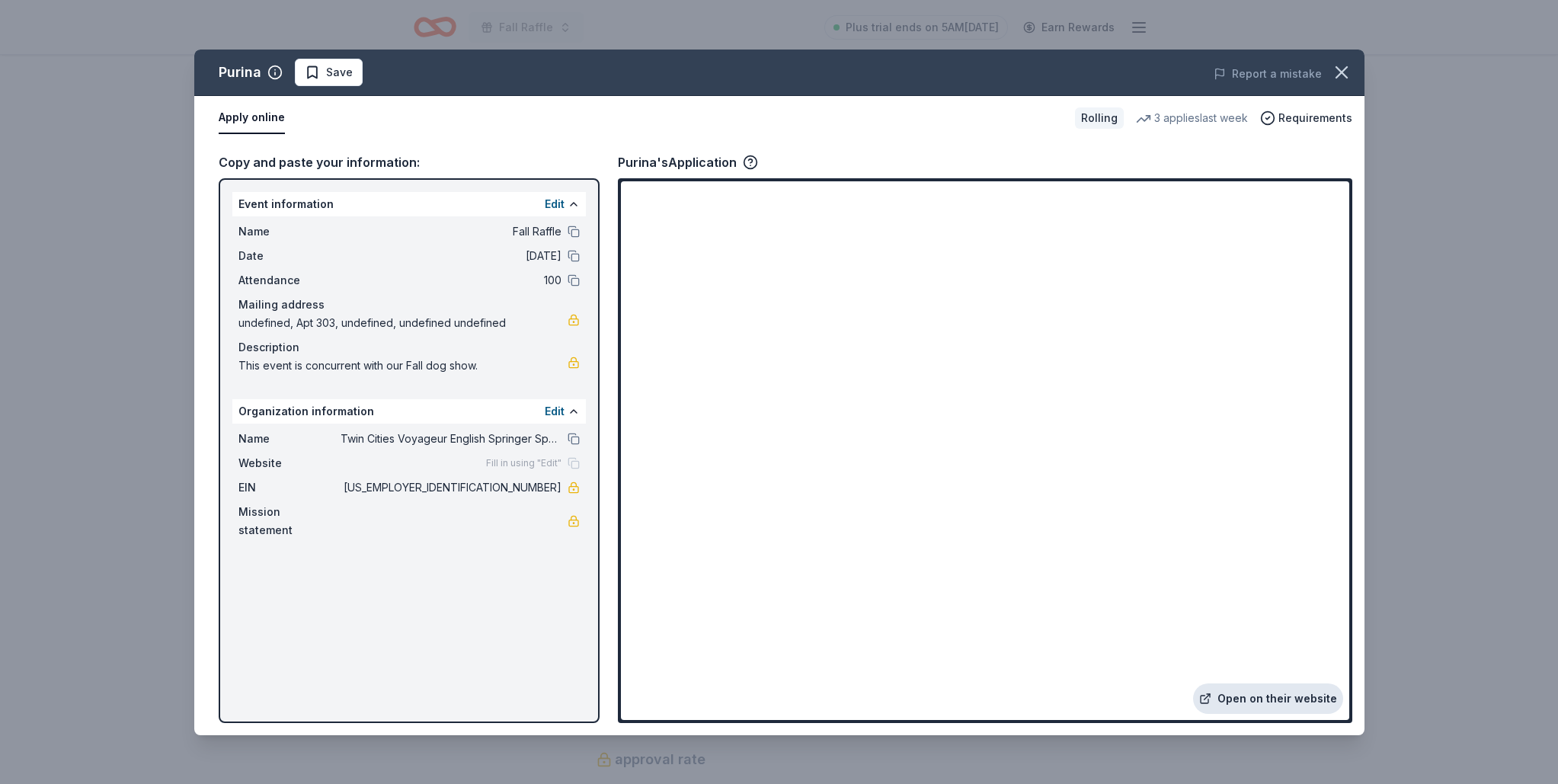
click at [1307, 700] on link "Open on their website" at bounding box center [1268, 699] width 150 height 31
click at [1327, 75] on button "button" at bounding box center [1341, 72] width 33 height 33
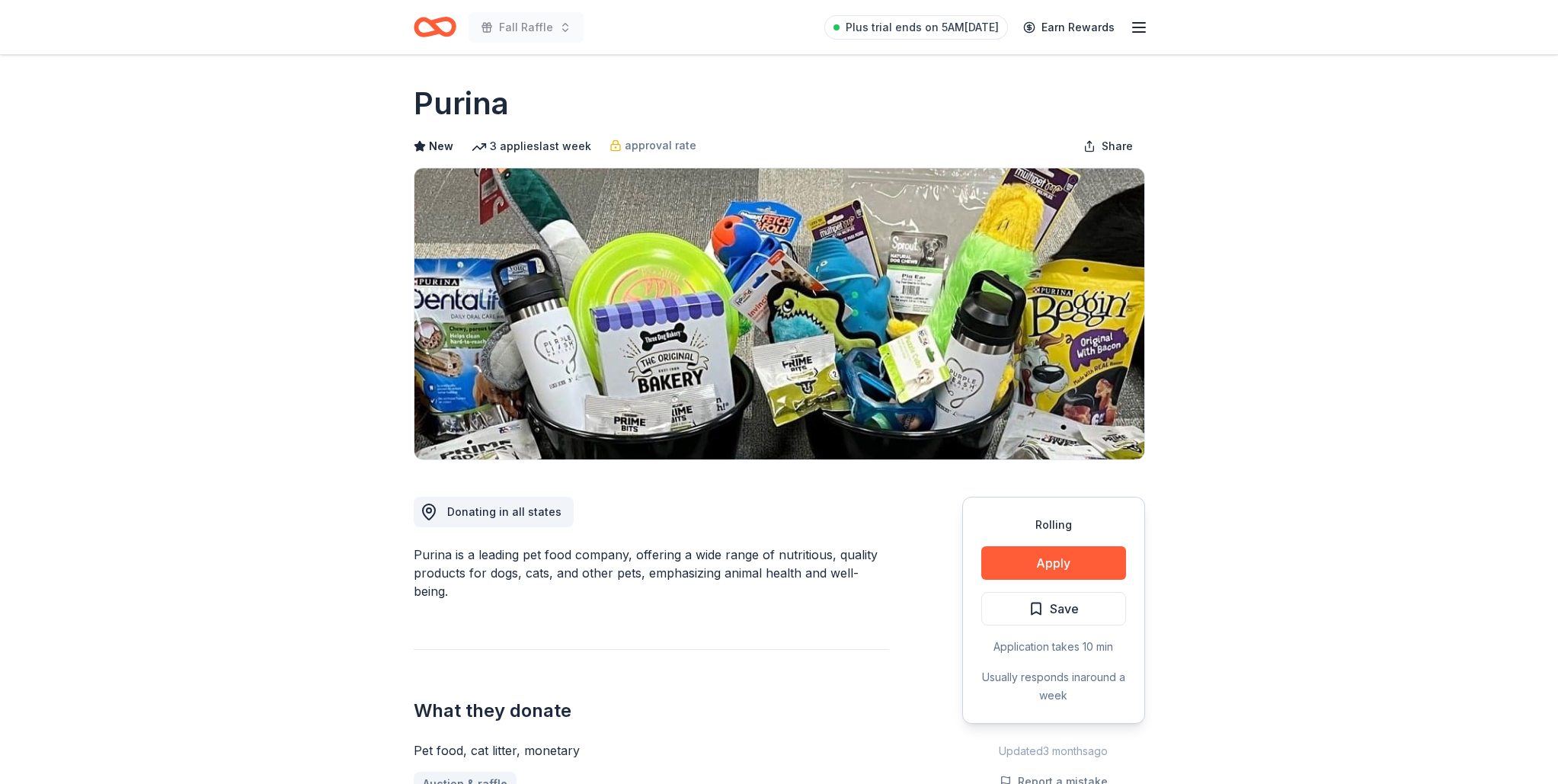
scroll to position [0, 0]
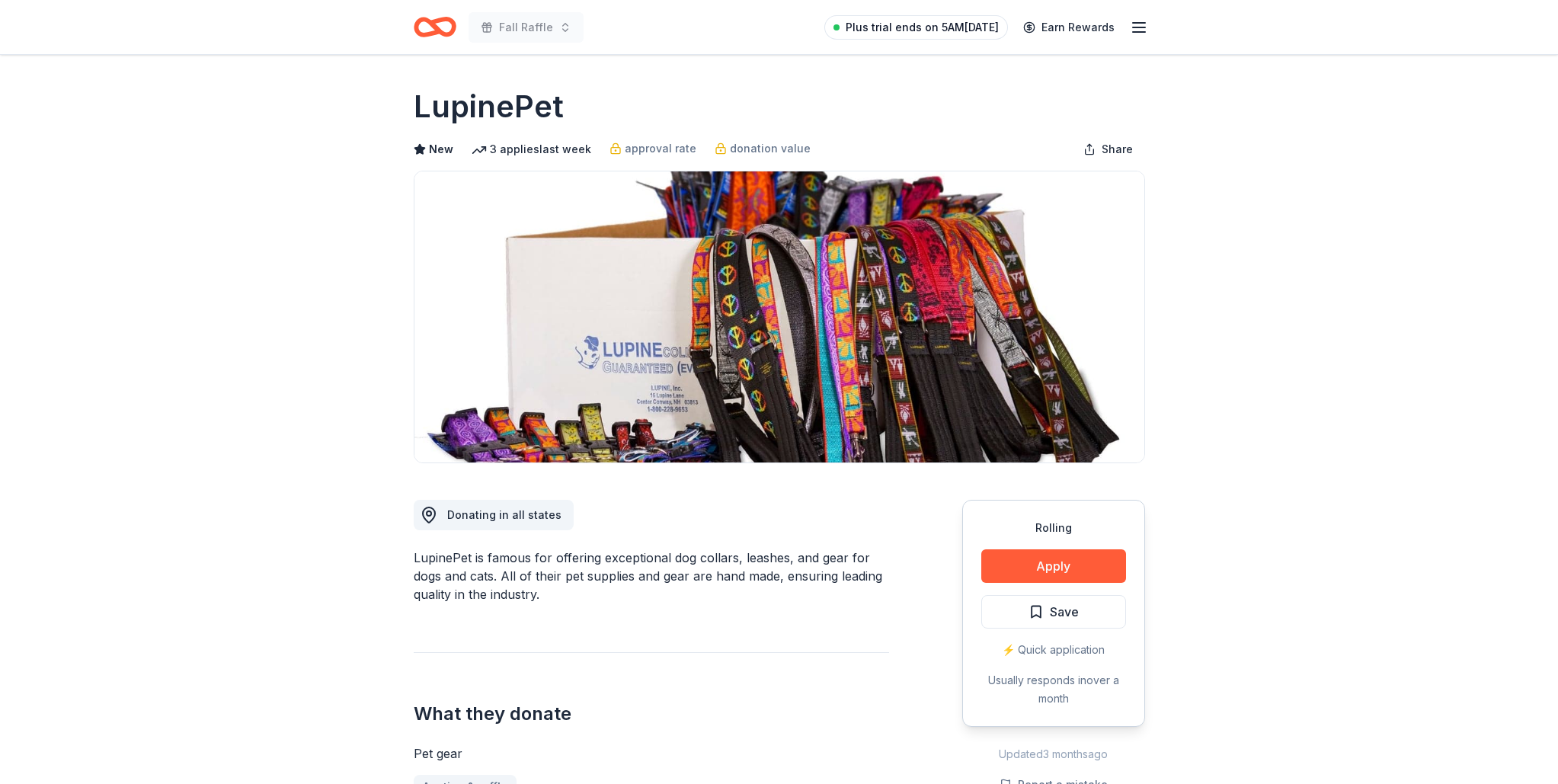
click at [977, 20] on span "Plus trial ends on 5AM[DATE]" at bounding box center [921, 26] width 153 height 18
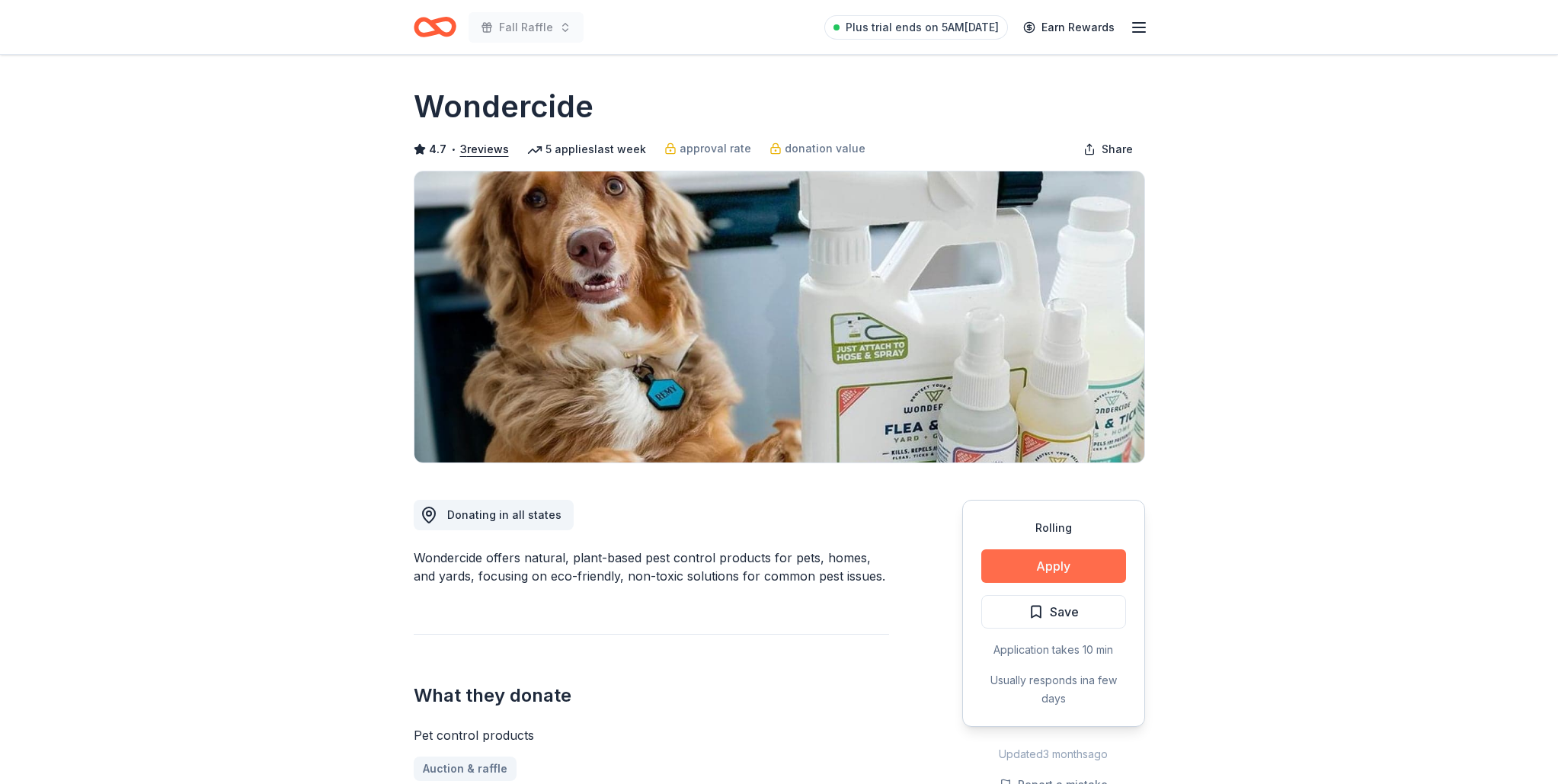
click at [1055, 560] on button "Apply" at bounding box center [1054, 566] width 145 height 33
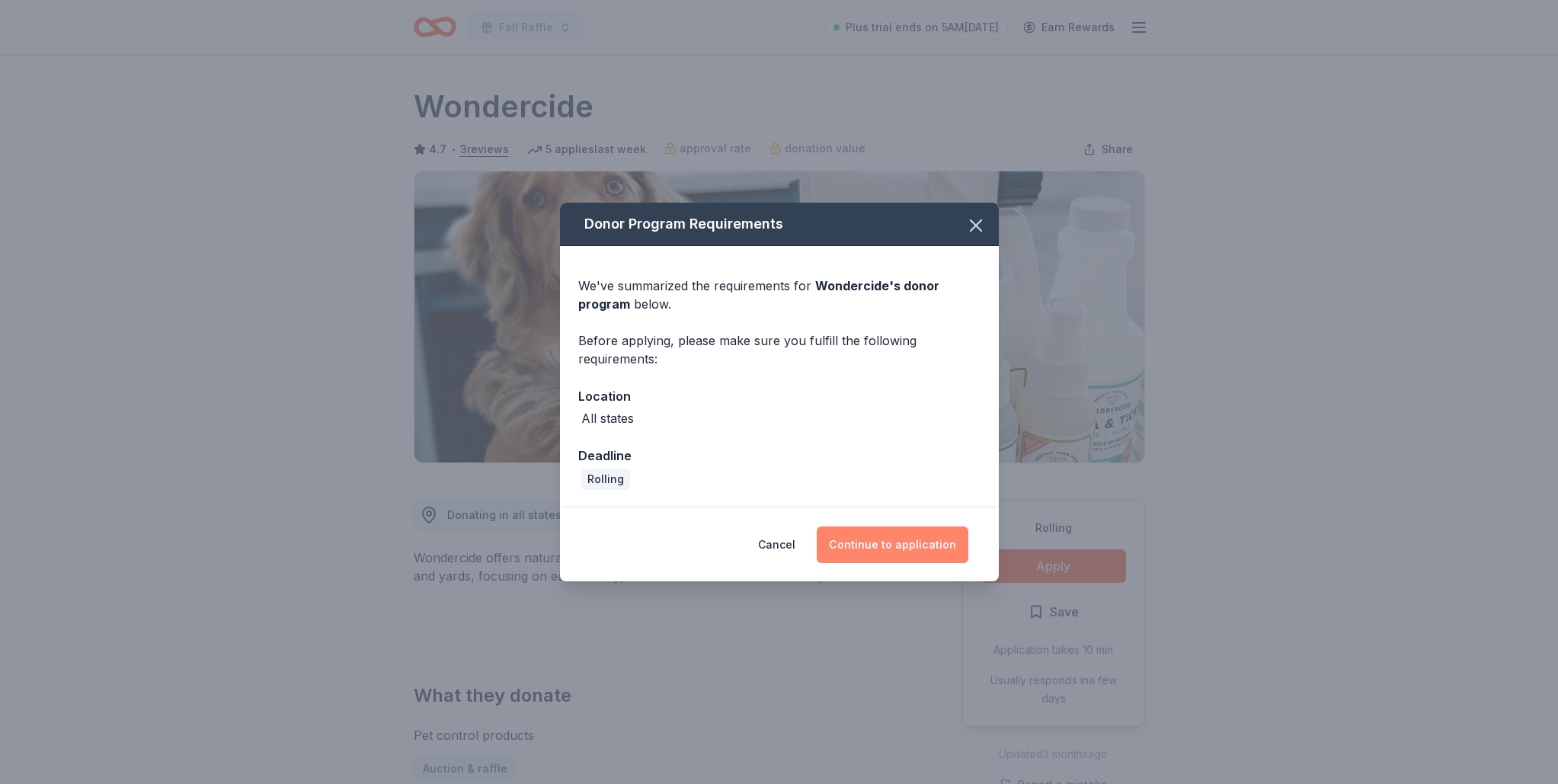
click at [884, 538] on button "Continue to application" at bounding box center [892, 544] width 152 height 37
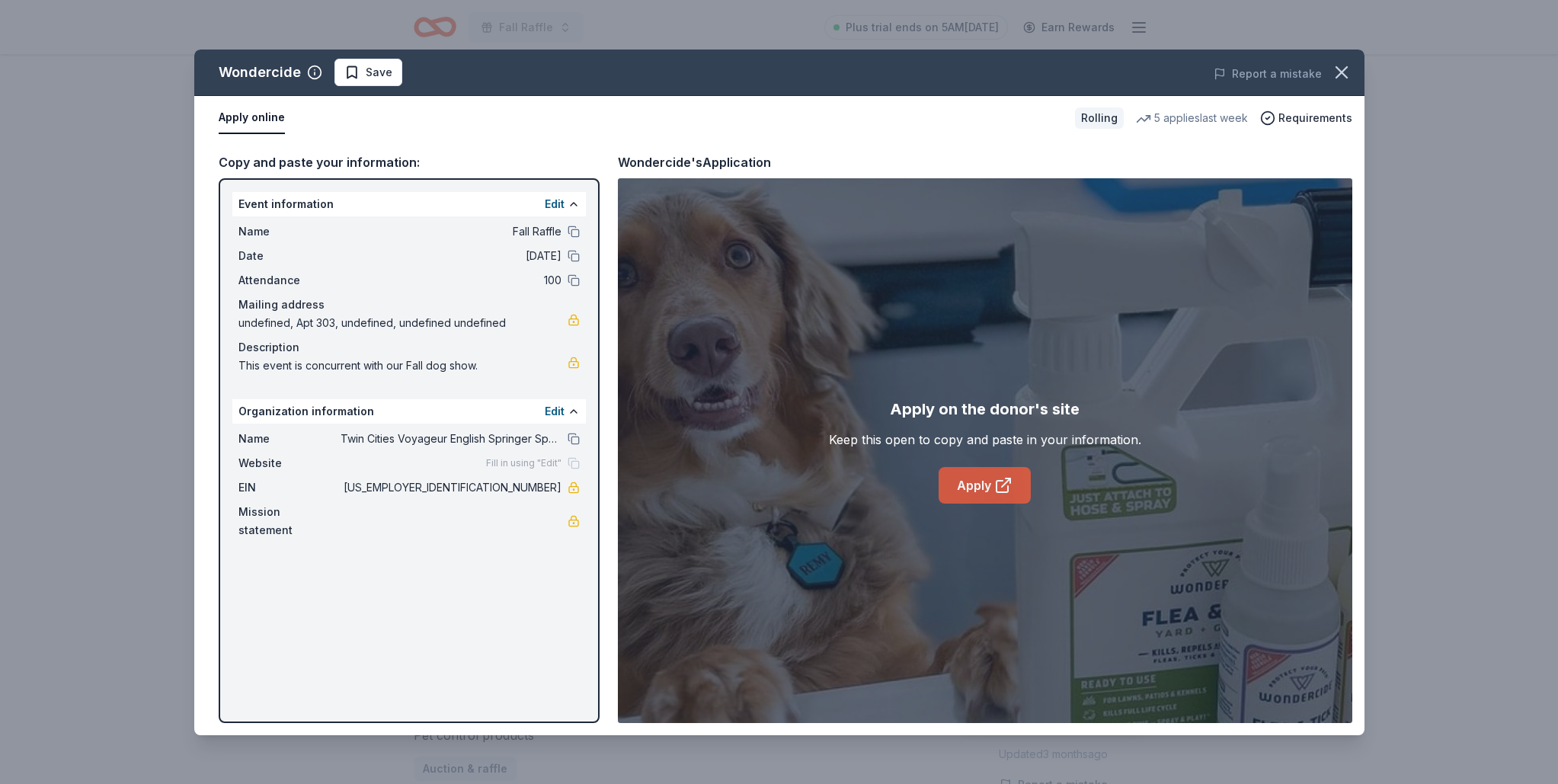
click at [978, 502] on link "Apply" at bounding box center [985, 485] width 92 height 37
click at [1355, 73] on button "button" at bounding box center [1341, 72] width 33 height 33
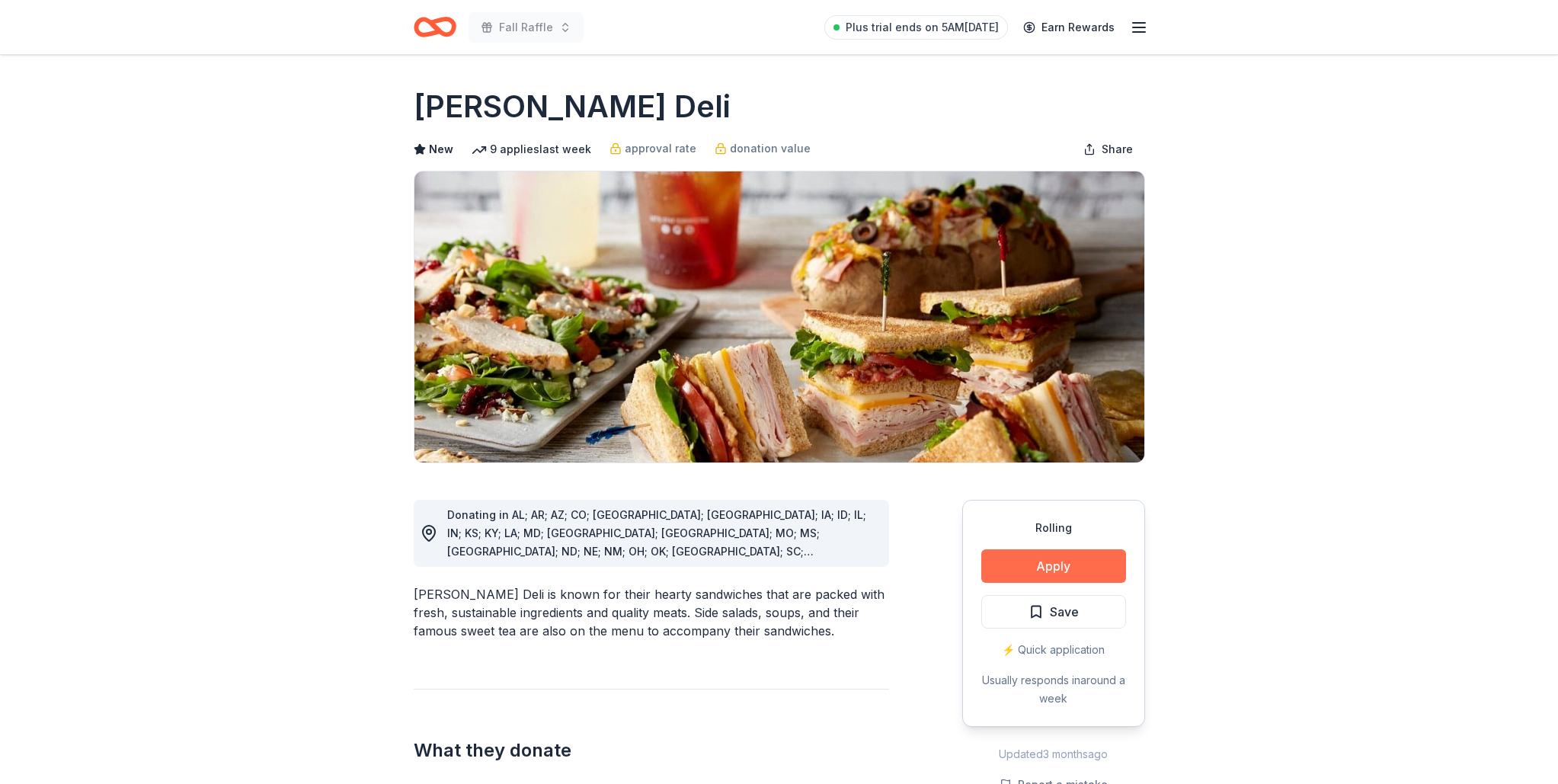
click at [1071, 570] on button "Apply" at bounding box center [1054, 566] width 145 height 33
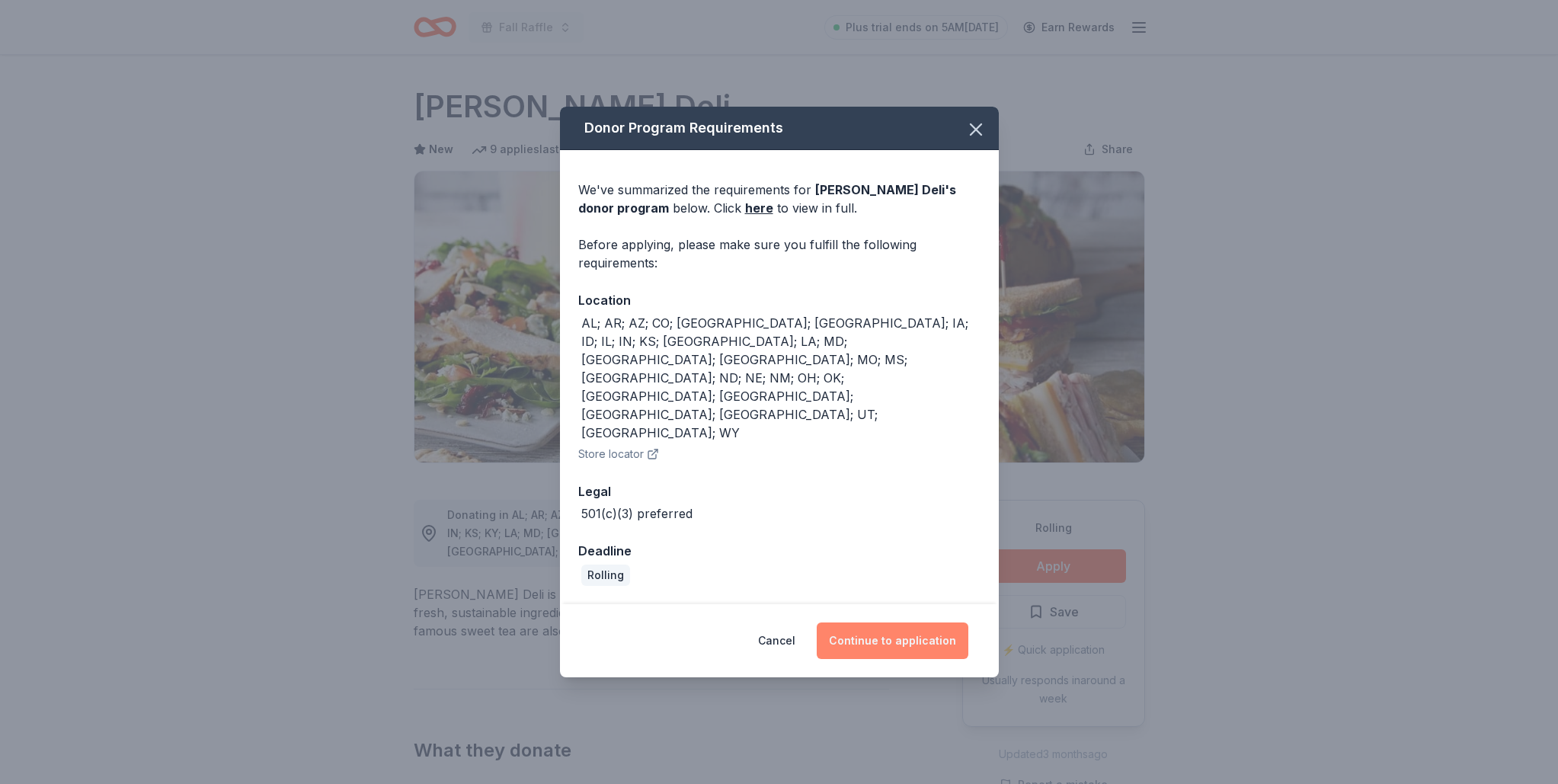
click at [922, 623] on button "Continue to application" at bounding box center [892, 641] width 152 height 37
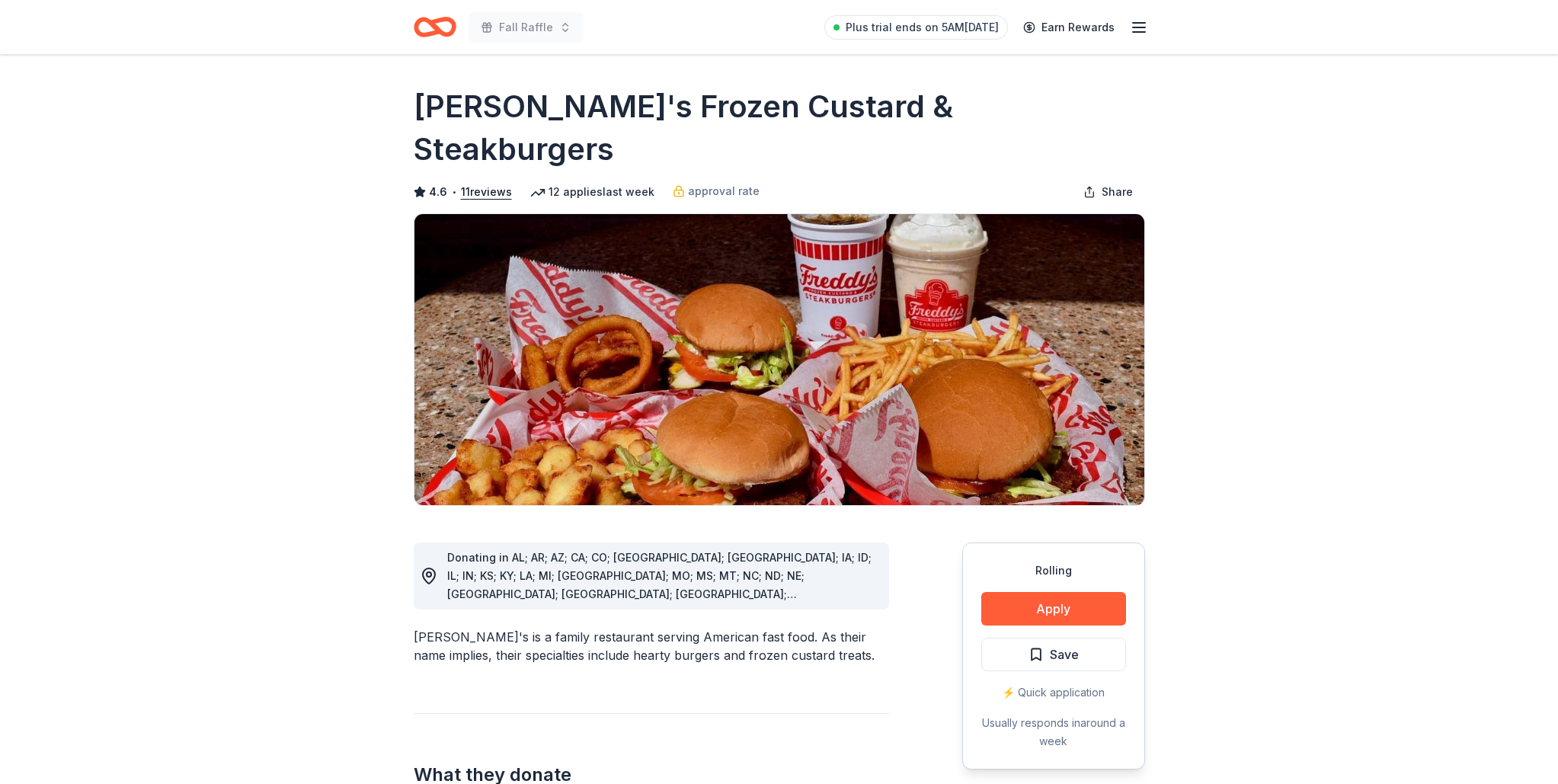
scroll to position [26, 0]
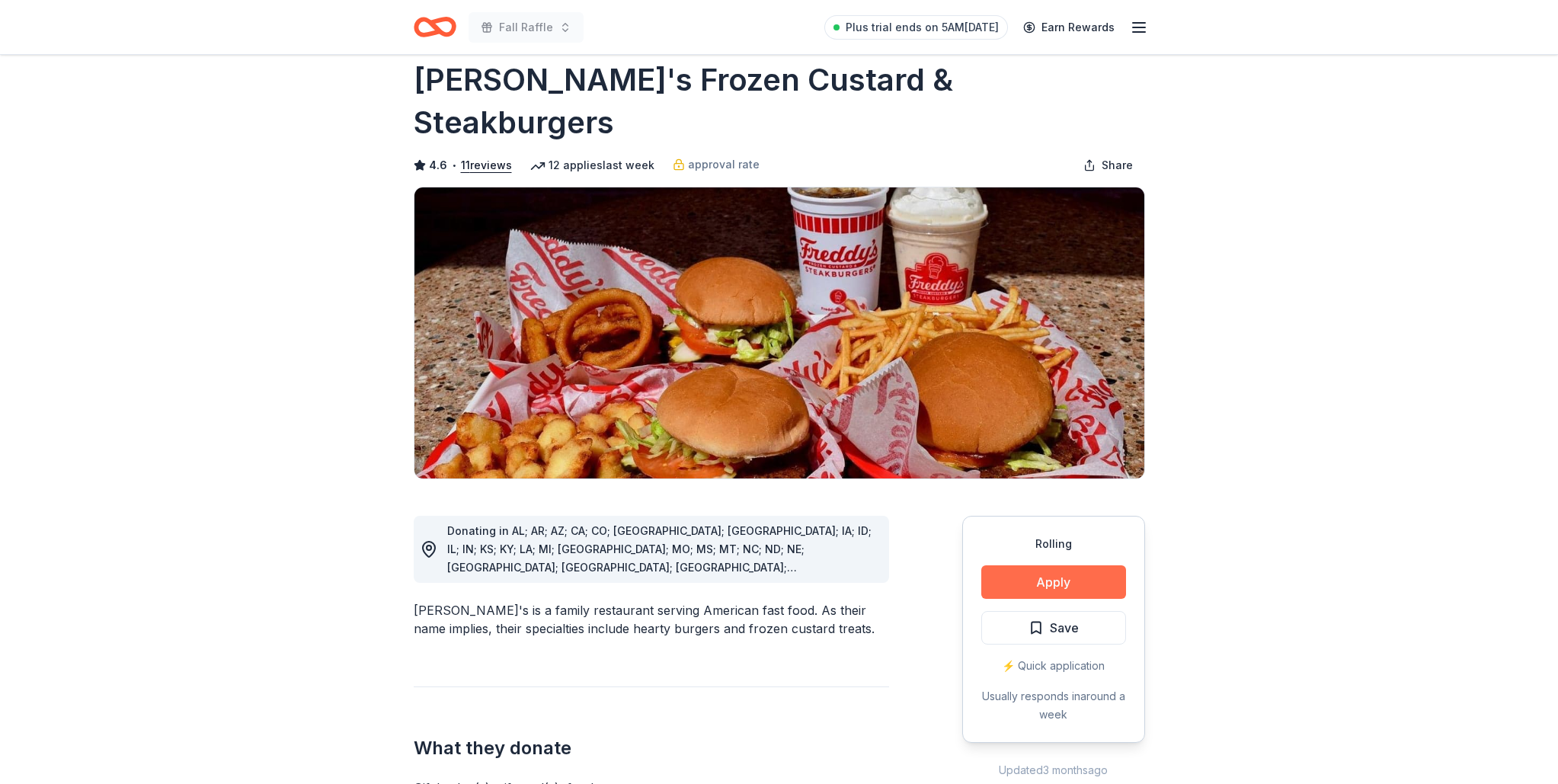
click at [1019, 566] on button "Apply" at bounding box center [1054, 582] width 145 height 33
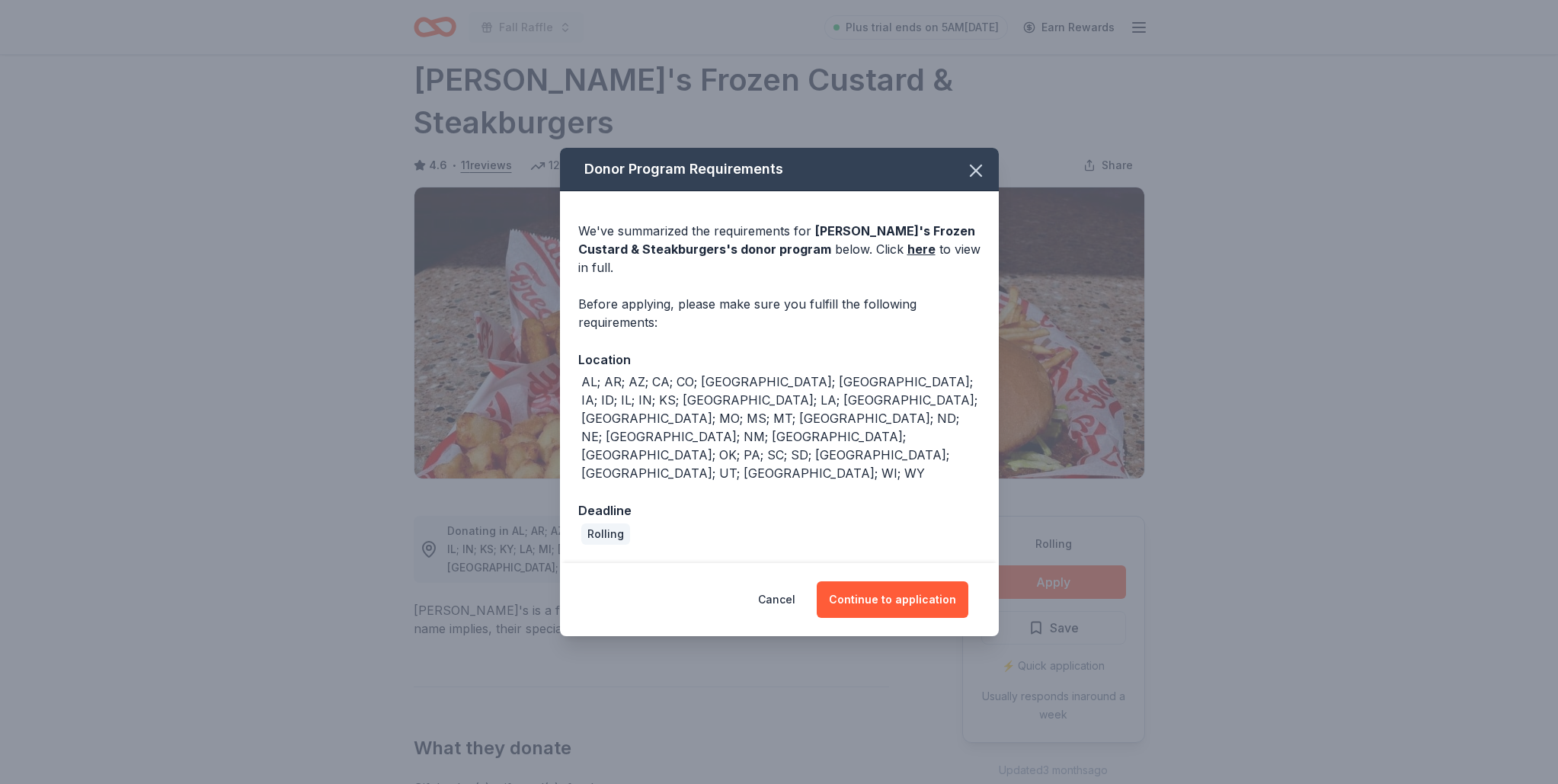
click at [858, 563] on div "Cancel Continue to application" at bounding box center [779, 600] width 439 height 73
click at [859, 581] on button "Continue to application" at bounding box center [892, 599] width 152 height 37
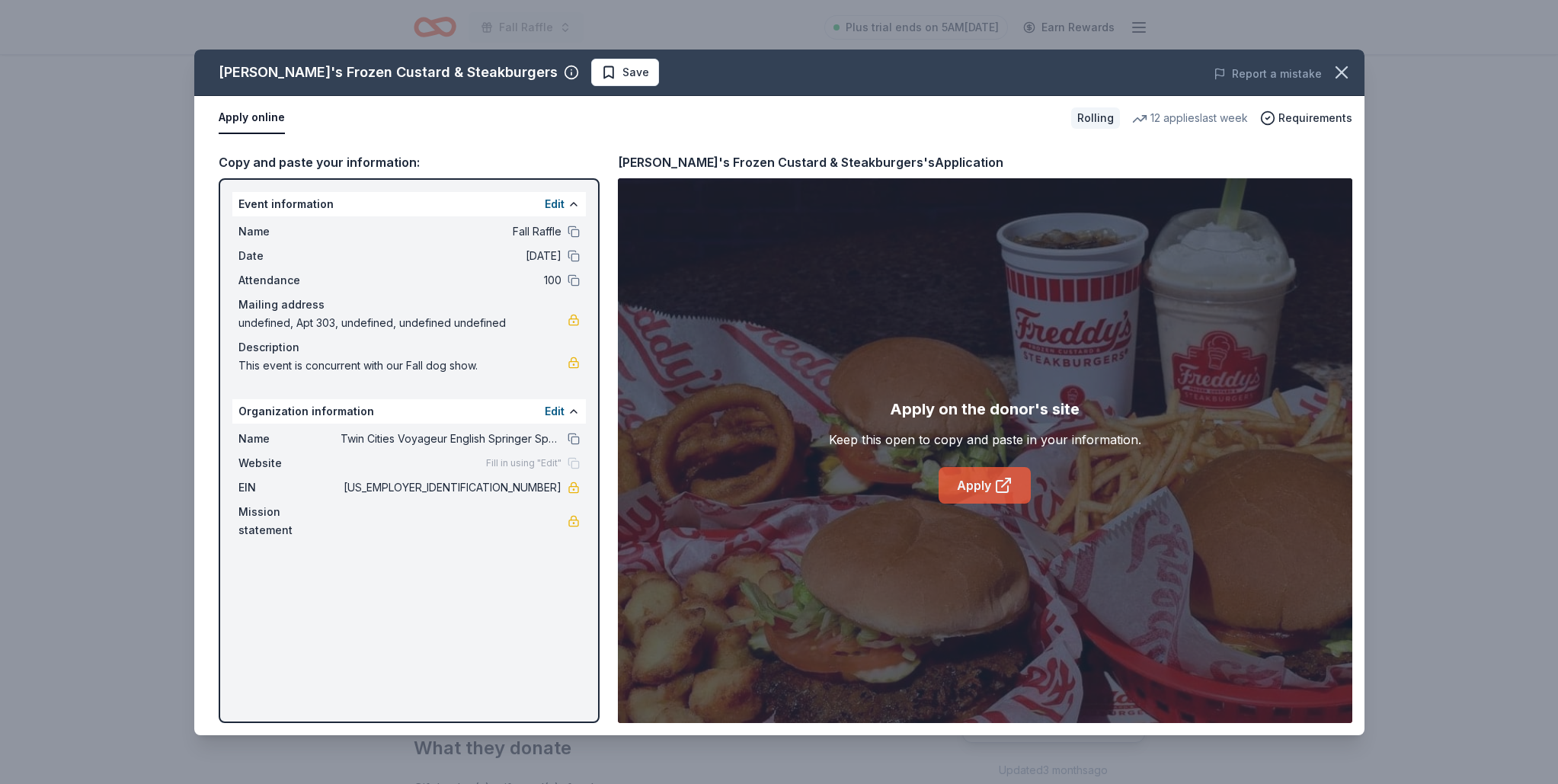
click at [956, 492] on link "Apply" at bounding box center [985, 485] width 92 height 37
click at [961, 484] on link "Apply" at bounding box center [985, 485] width 92 height 37
click at [1332, 74] on icon "button" at bounding box center [1341, 72] width 21 height 21
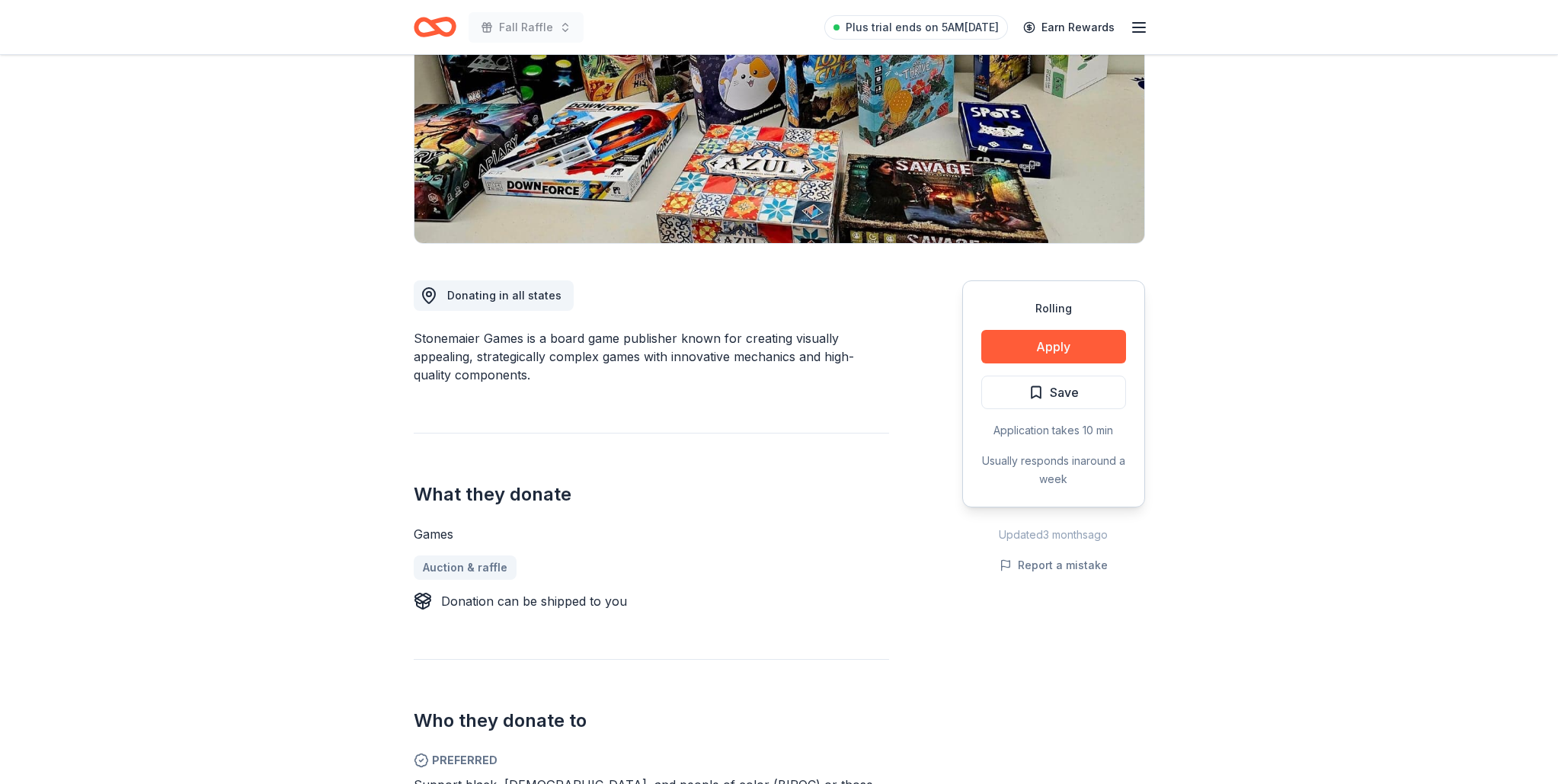
scroll to position [241, 0]
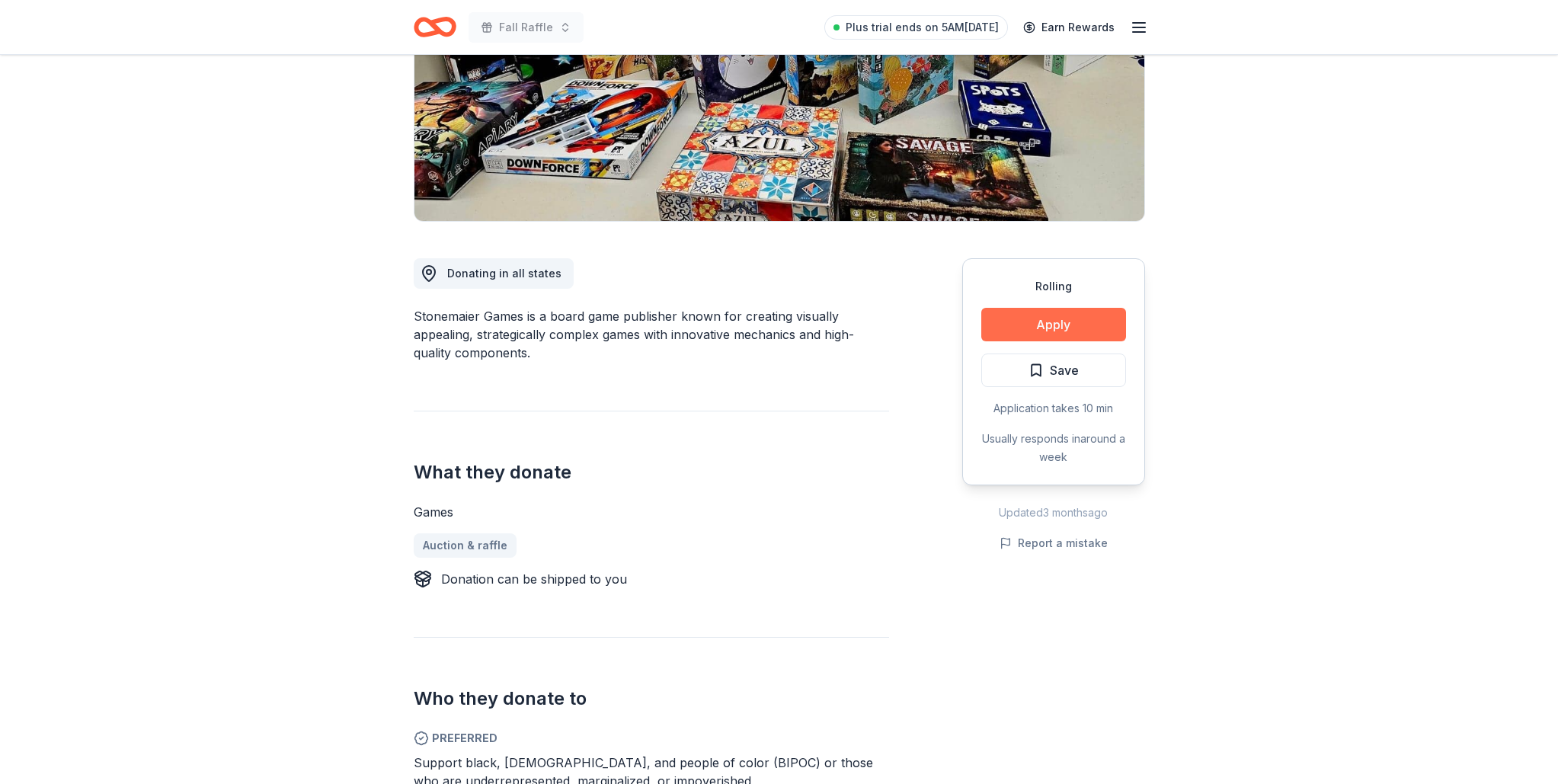
click at [1050, 316] on button "Apply" at bounding box center [1054, 324] width 145 height 33
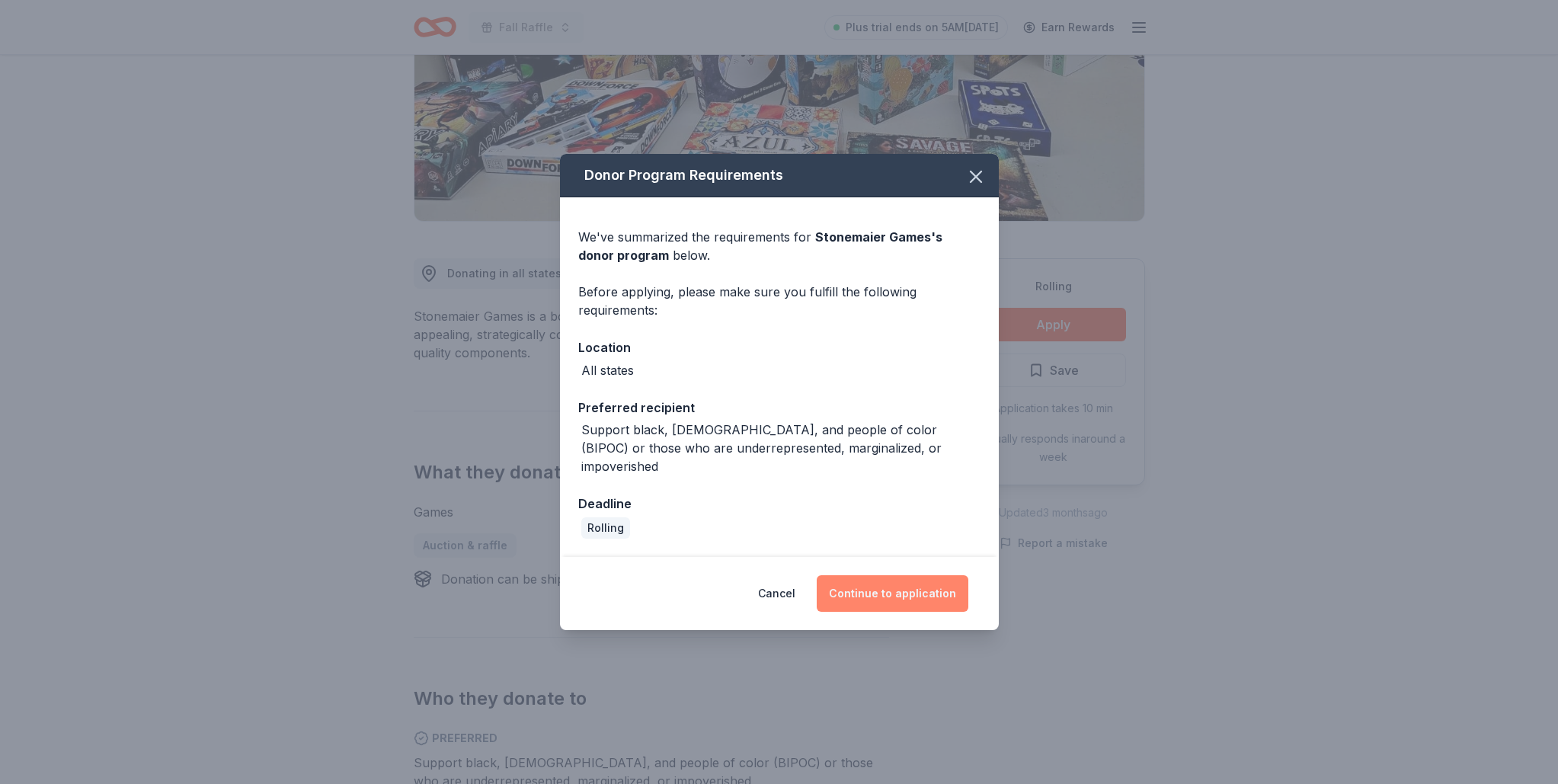
click at [874, 582] on button "Continue to application" at bounding box center [892, 593] width 152 height 37
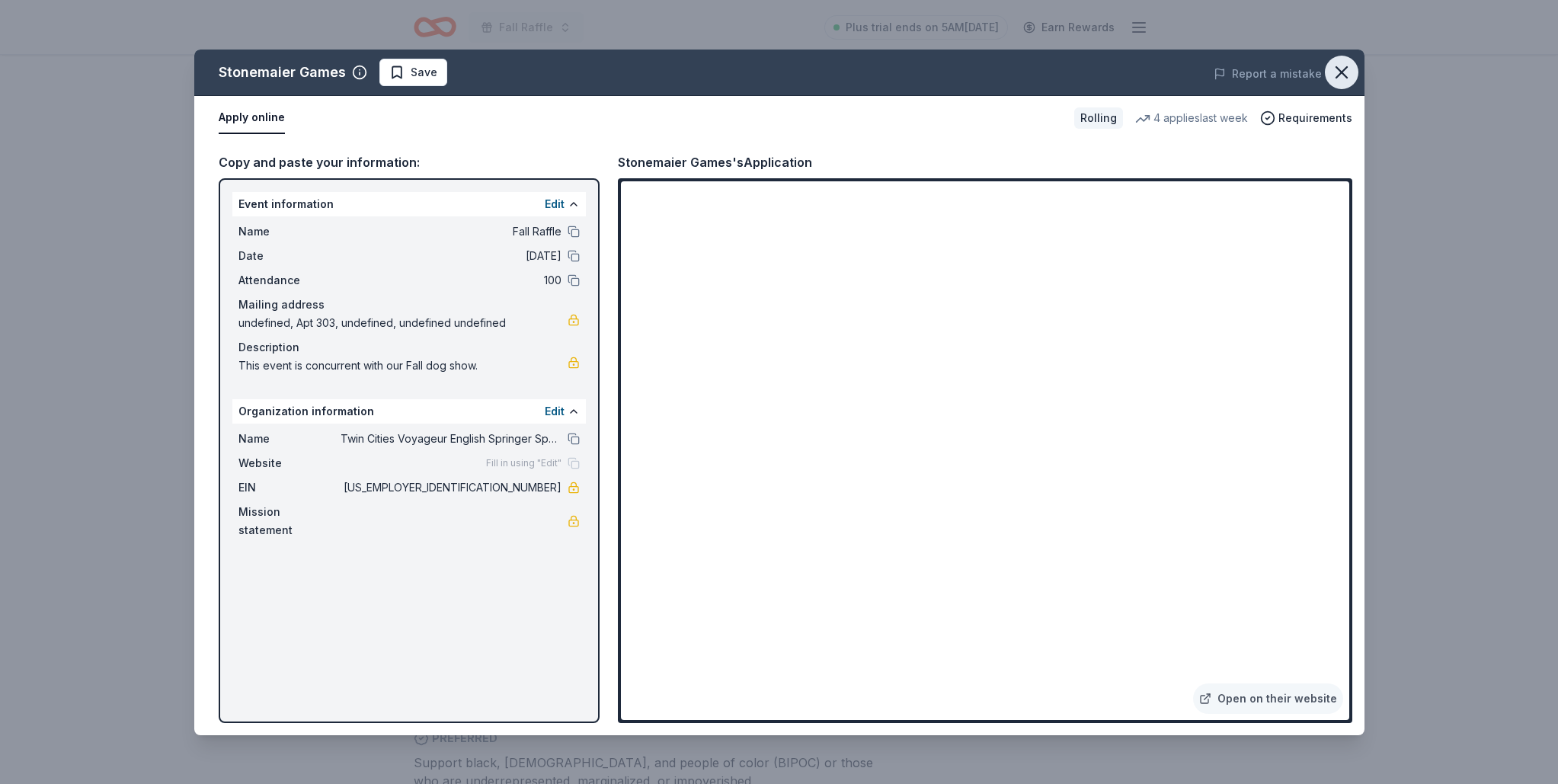
click at [1343, 84] on button "button" at bounding box center [1341, 72] width 33 height 33
